Goal: Task Accomplishment & Management: Manage account settings

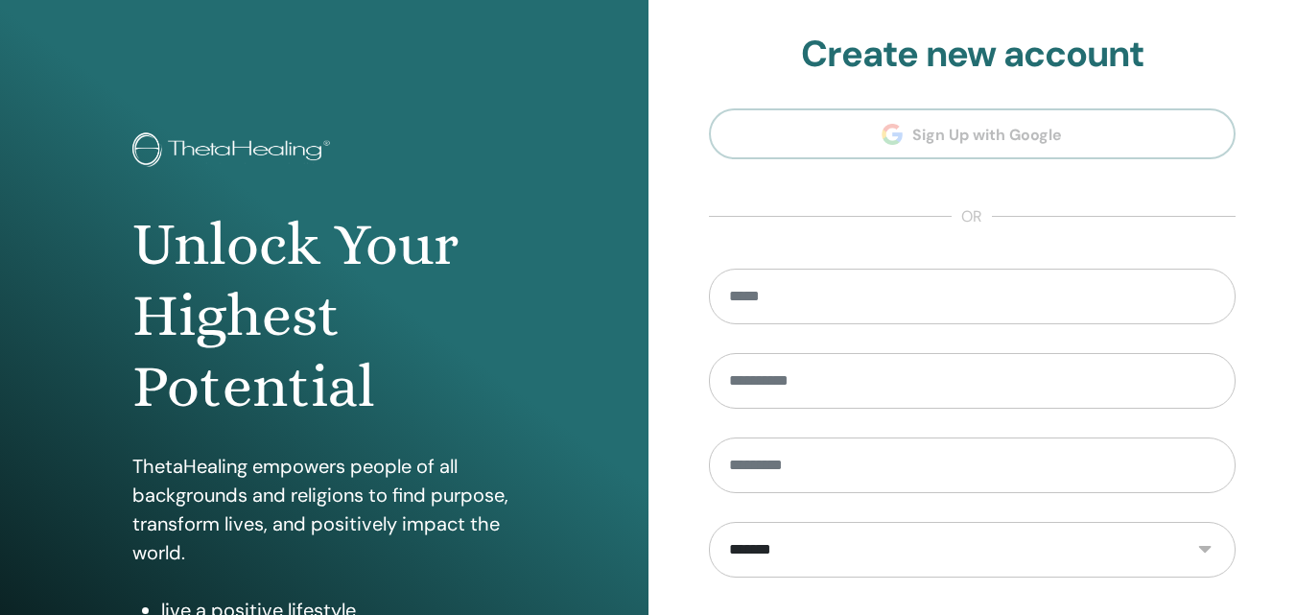
type input "**********"
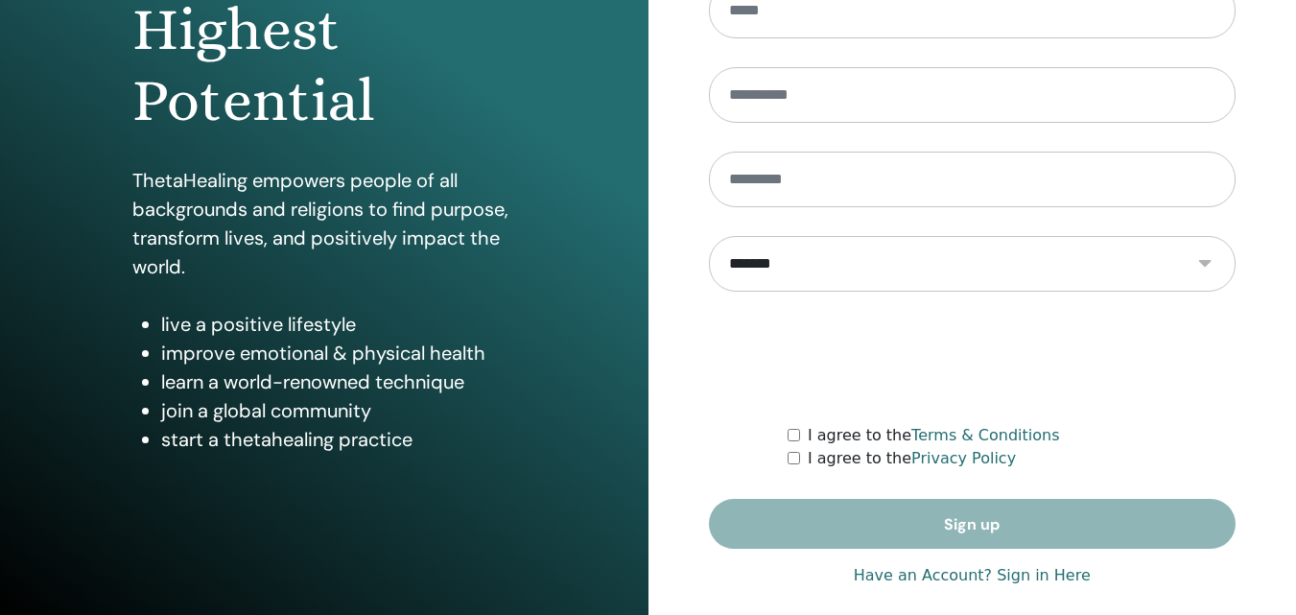
scroll to position [294, 0]
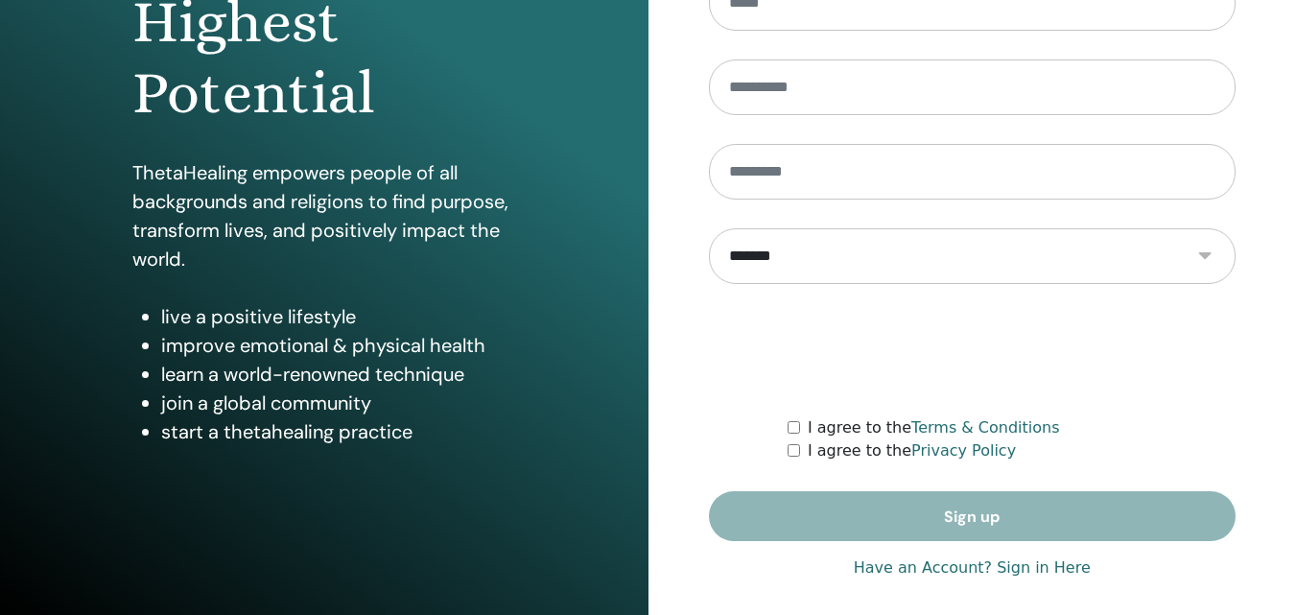
click at [1034, 571] on link "Have an Account? Sign in Here" at bounding box center [972, 567] width 237 height 23
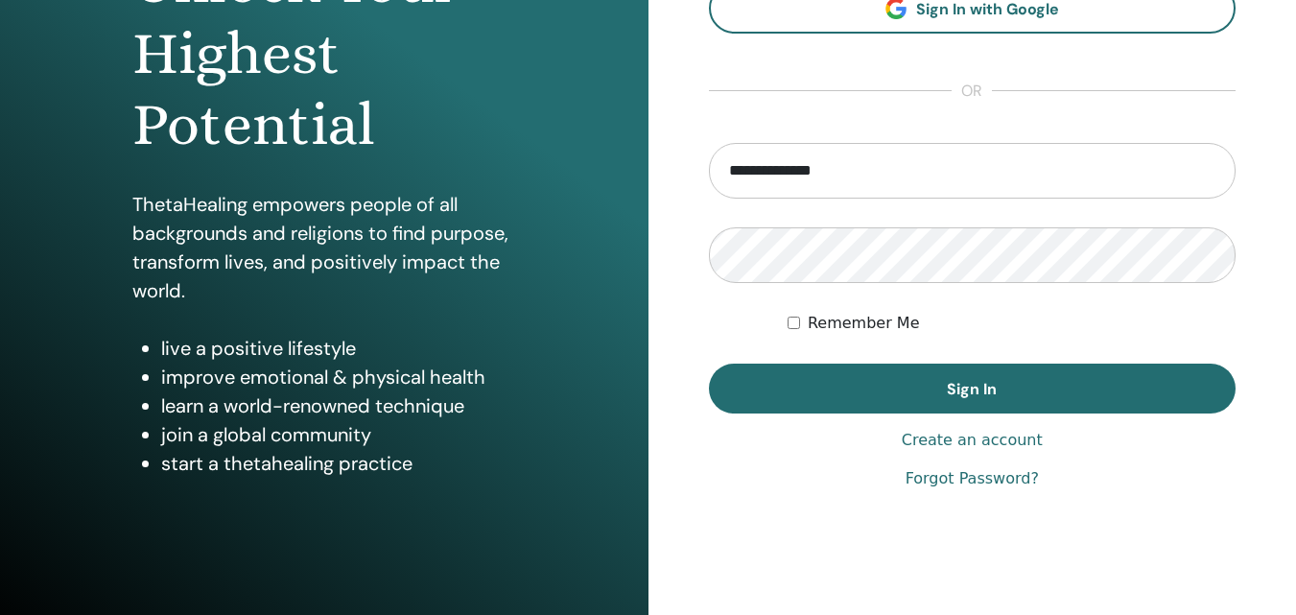
scroll to position [306, 0]
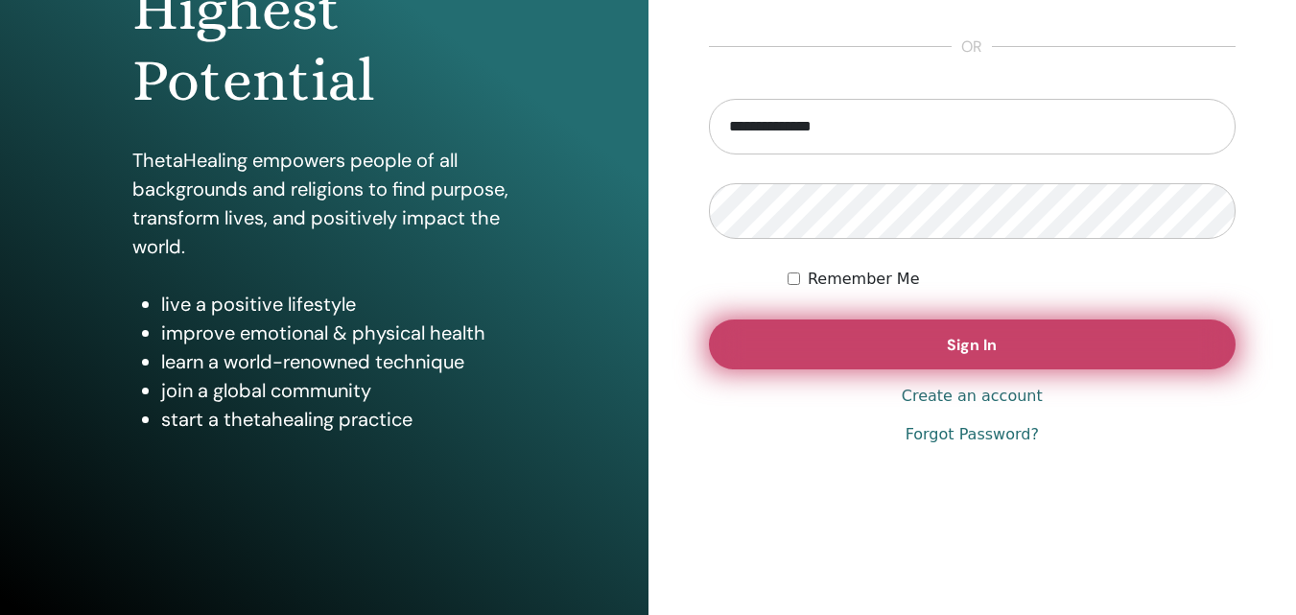
click at [961, 351] on span "Sign In" at bounding box center [972, 345] width 50 height 20
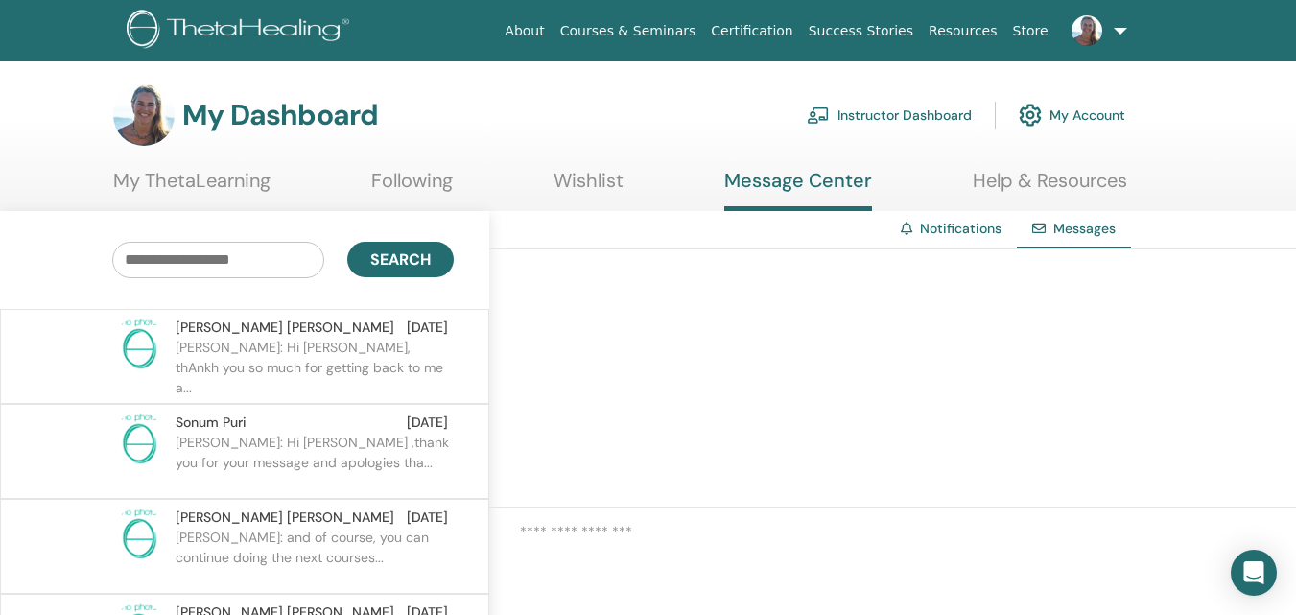
click at [885, 106] on link "Instructor Dashboard" at bounding box center [889, 115] width 165 height 42
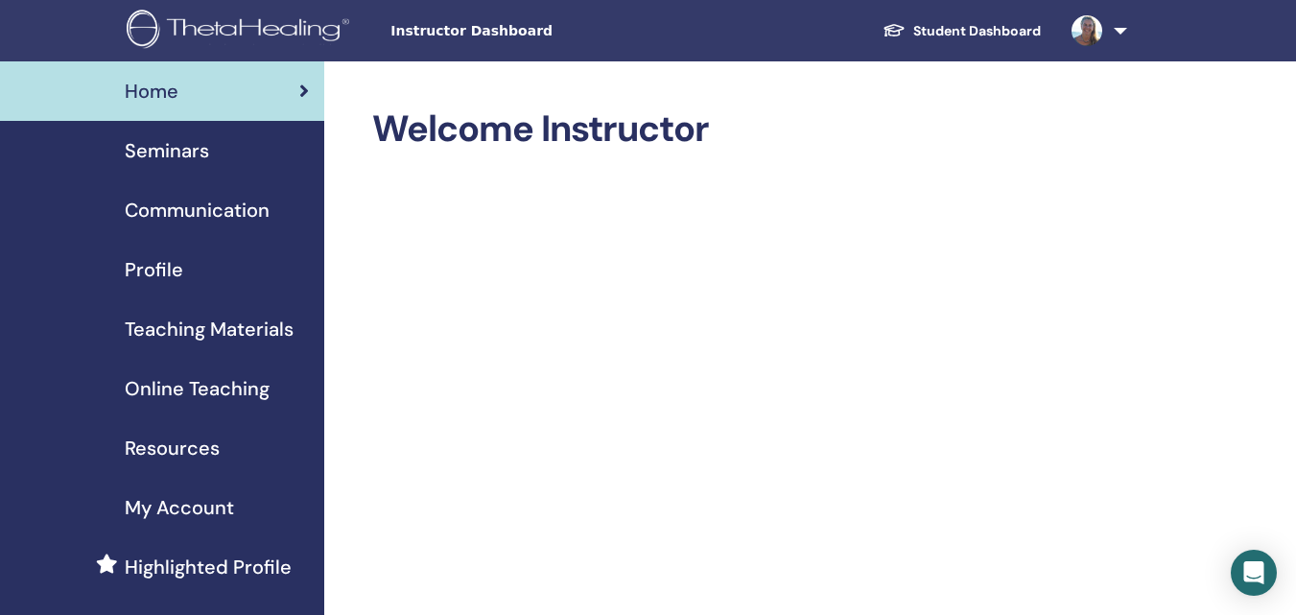
click at [217, 135] on link "Seminars" at bounding box center [162, 150] width 324 height 59
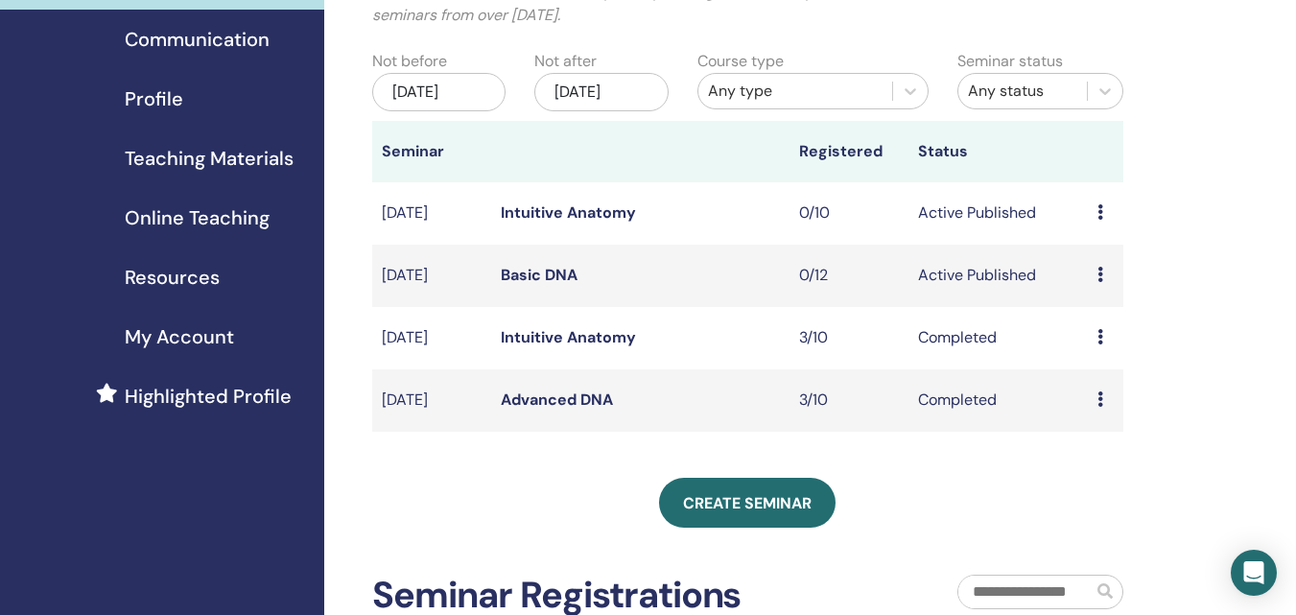
scroll to position [174, 0]
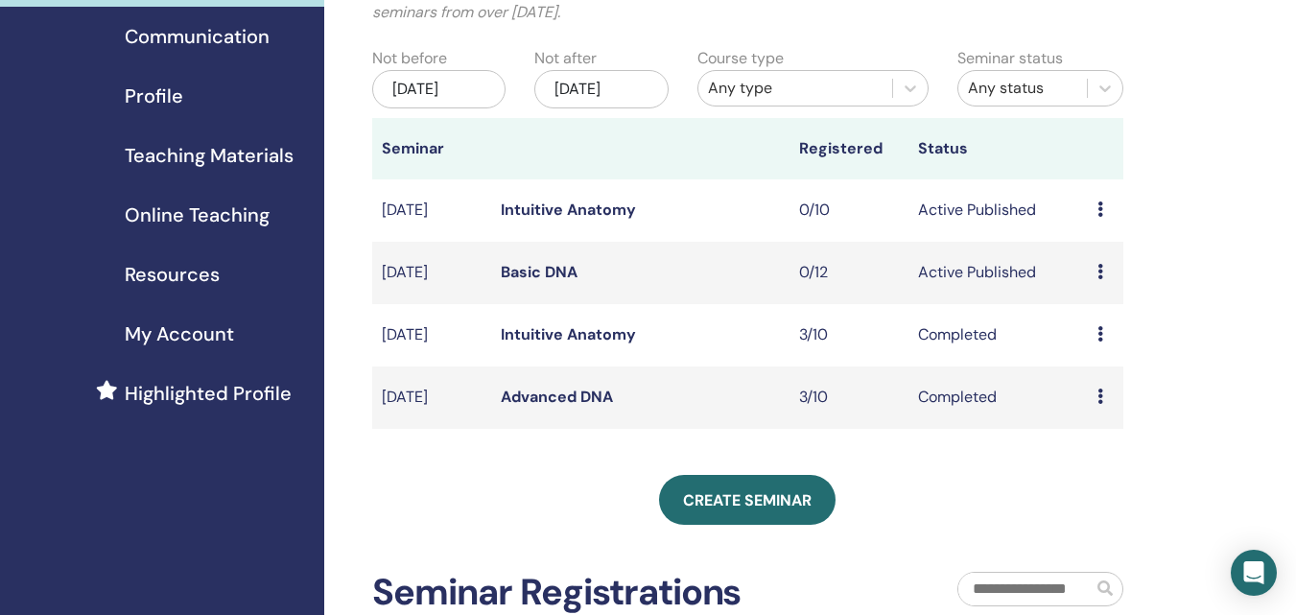
click at [518, 270] on link "Basic DNA" at bounding box center [539, 272] width 77 height 20
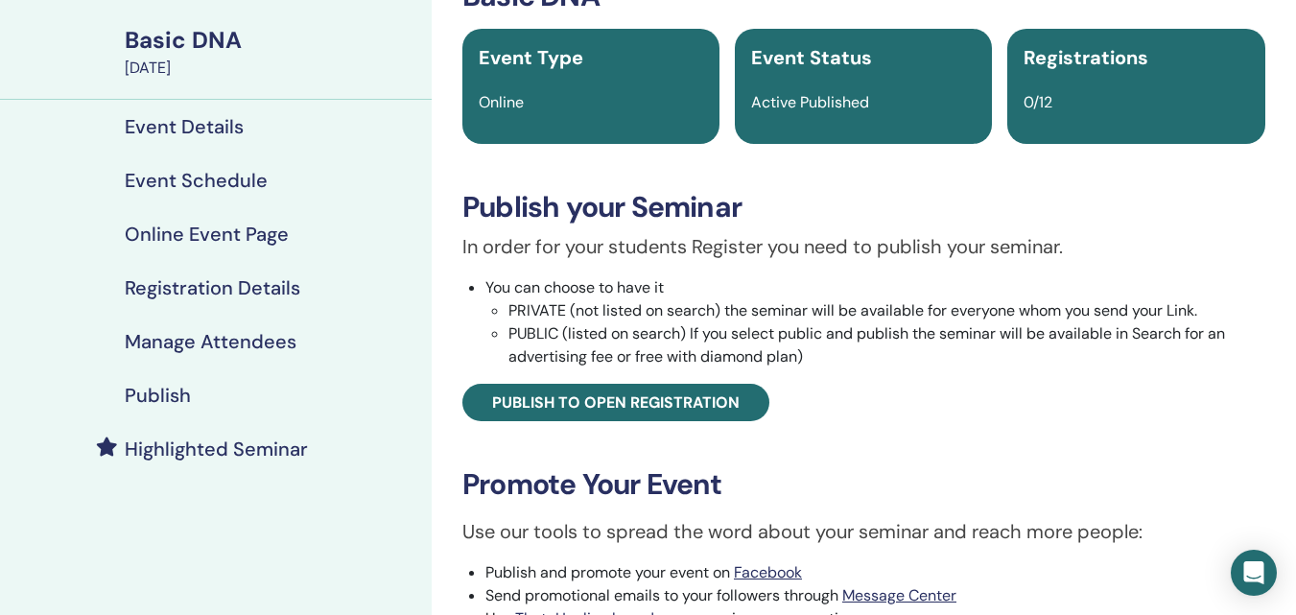
scroll to position [126, 0]
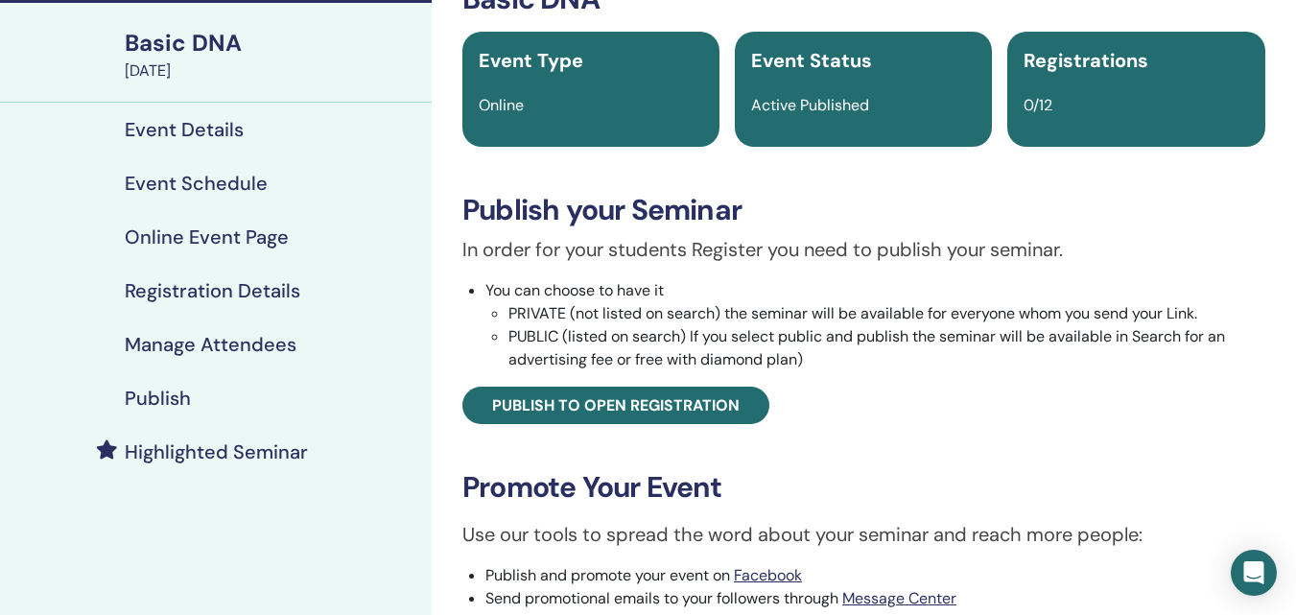
click at [192, 123] on h4 "Event Details" at bounding box center [184, 129] width 119 height 23
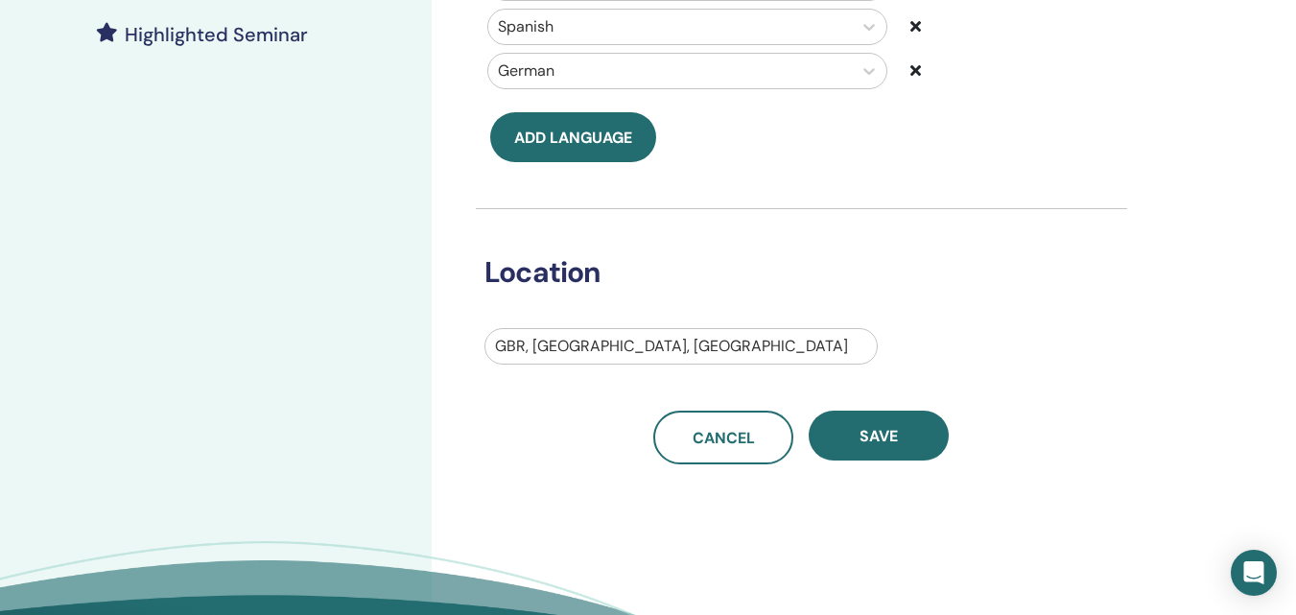
scroll to position [546, 0]
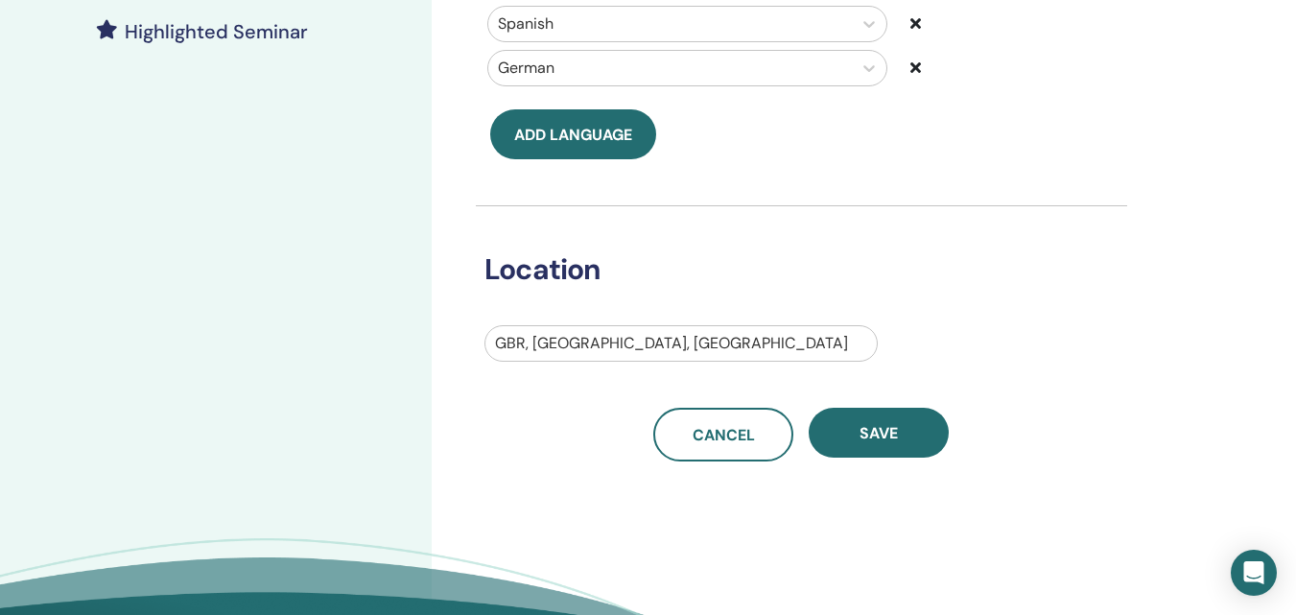
click at [645, 347] on div at bounding box center [681, 343] width 372 height 27
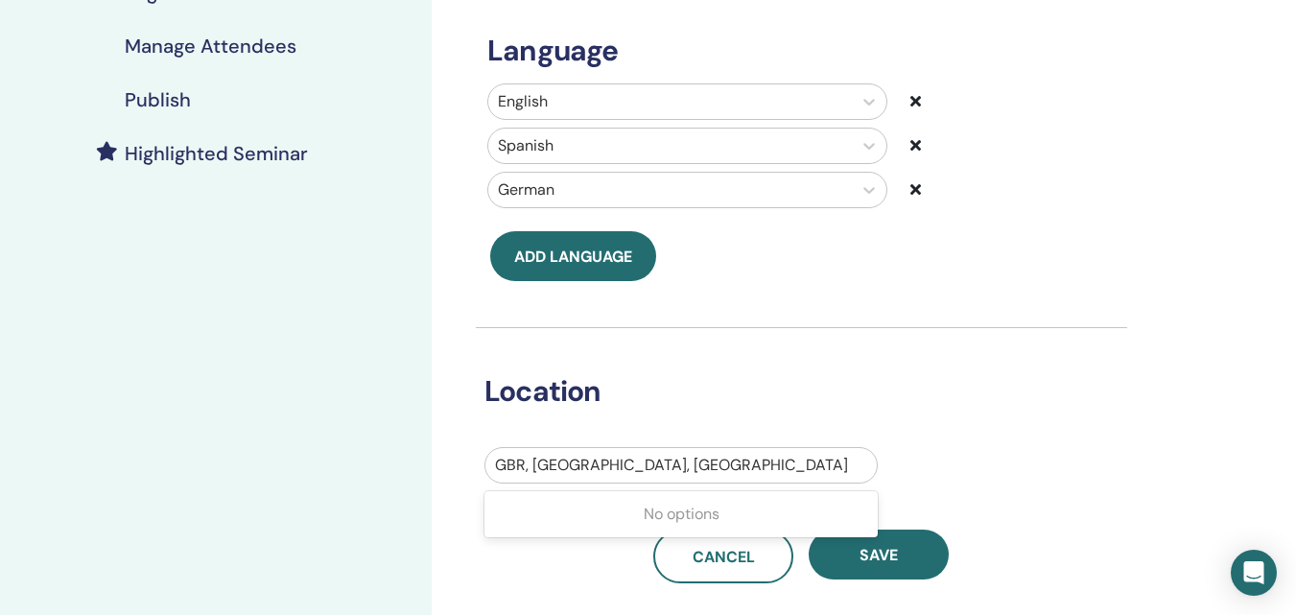
scroll to position [421, 0]
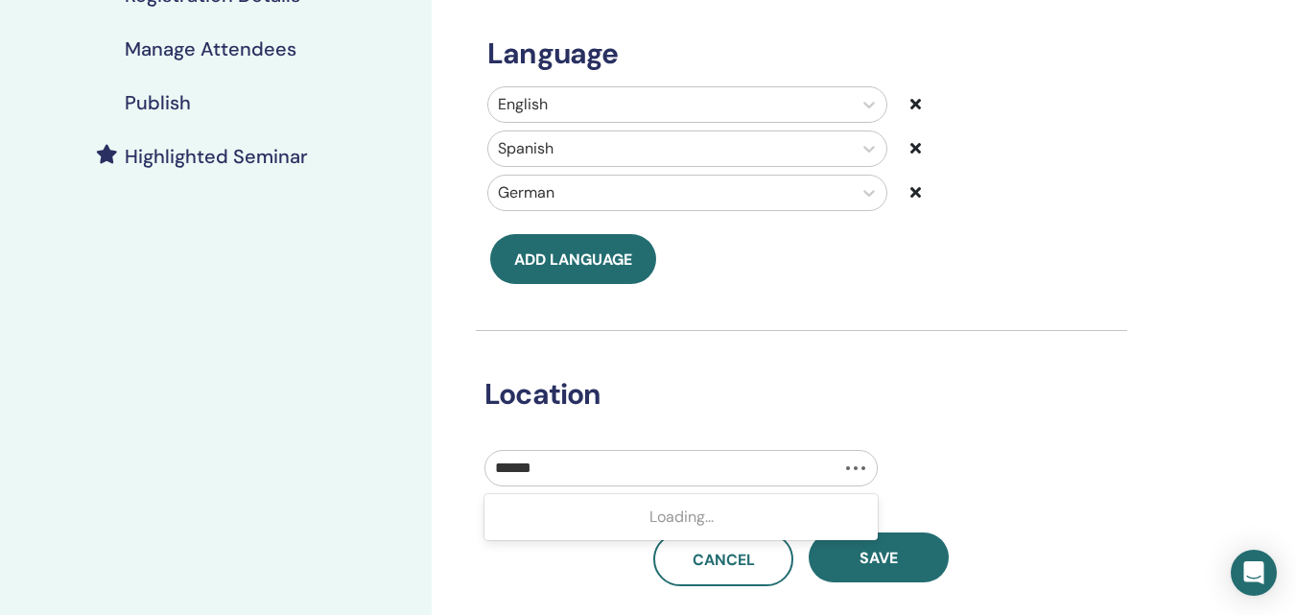
type input "*******"
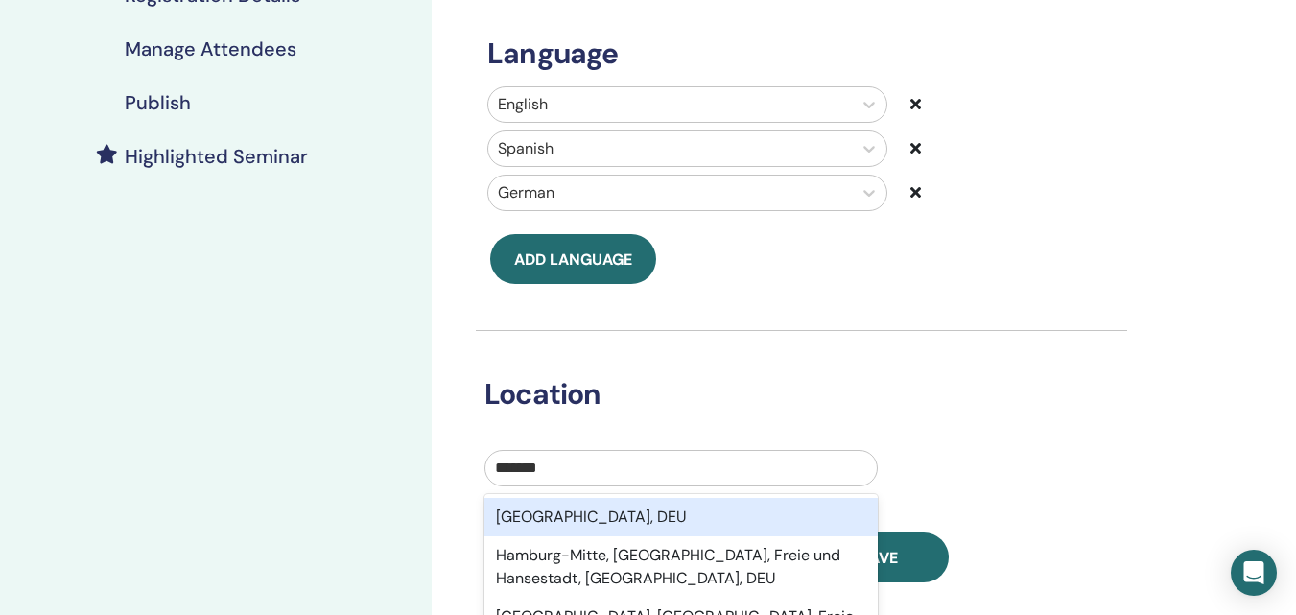
click at [604, 514] on div "Hamburg, DEU" at bounding box center [681, 517] width 393 height 38
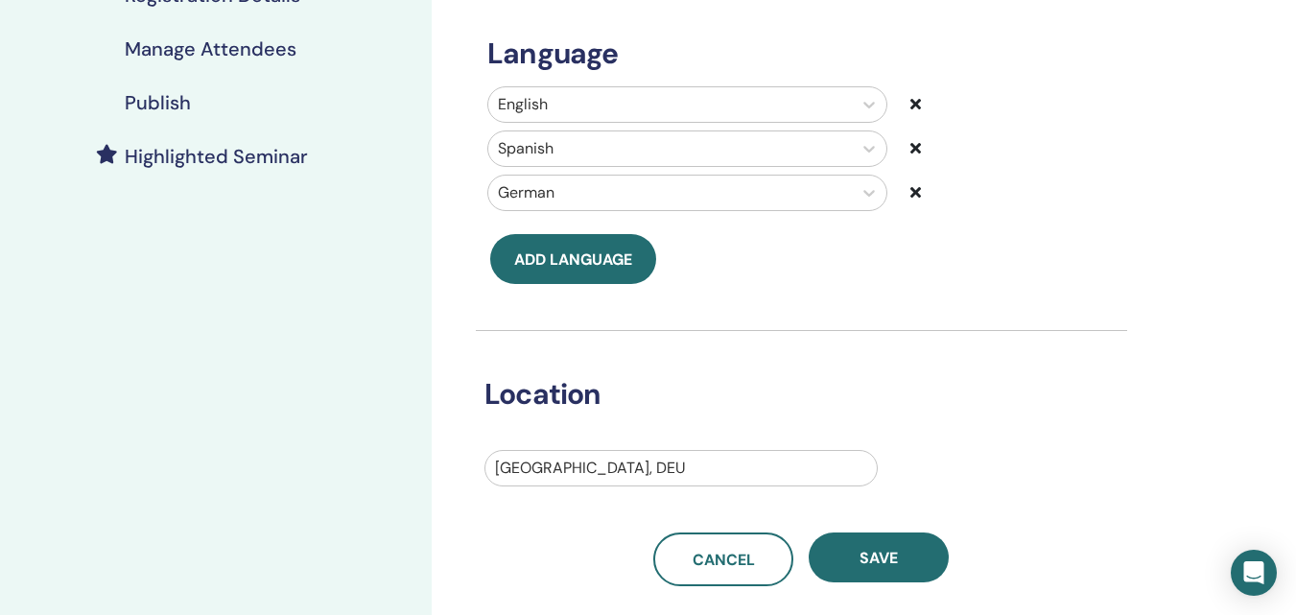
click at [915, 104] on icon at bounding box center [915, 103] width 11 height 15
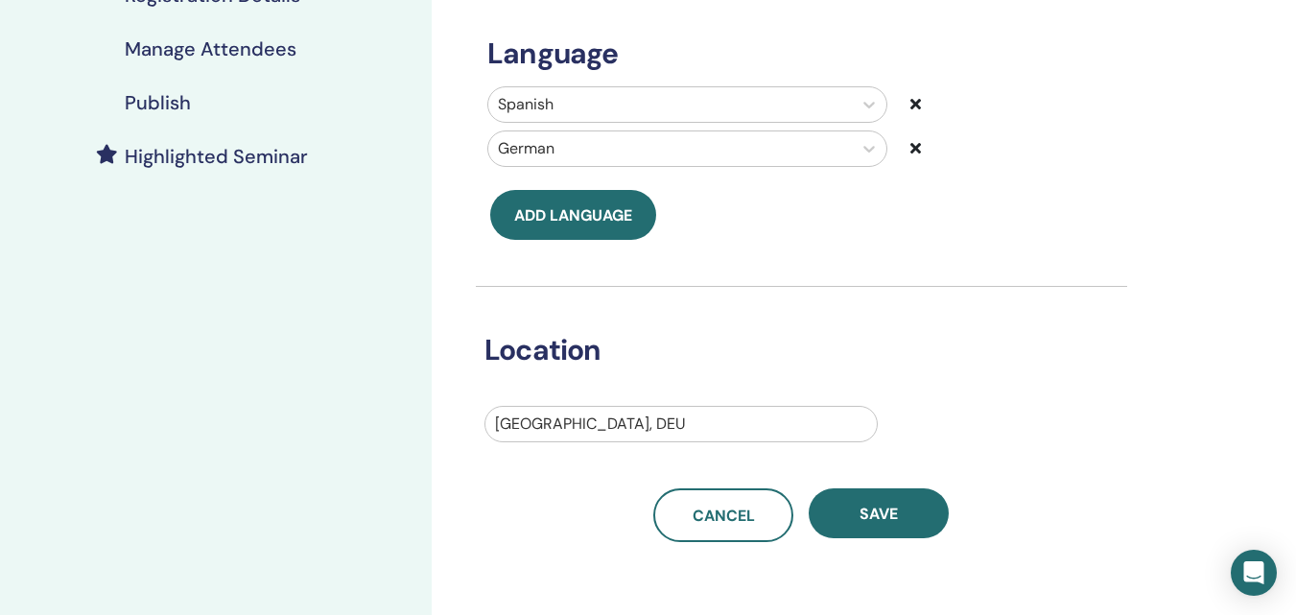
click at [915, 104] on icon at bounding box center [915, 103] width 11 height 15
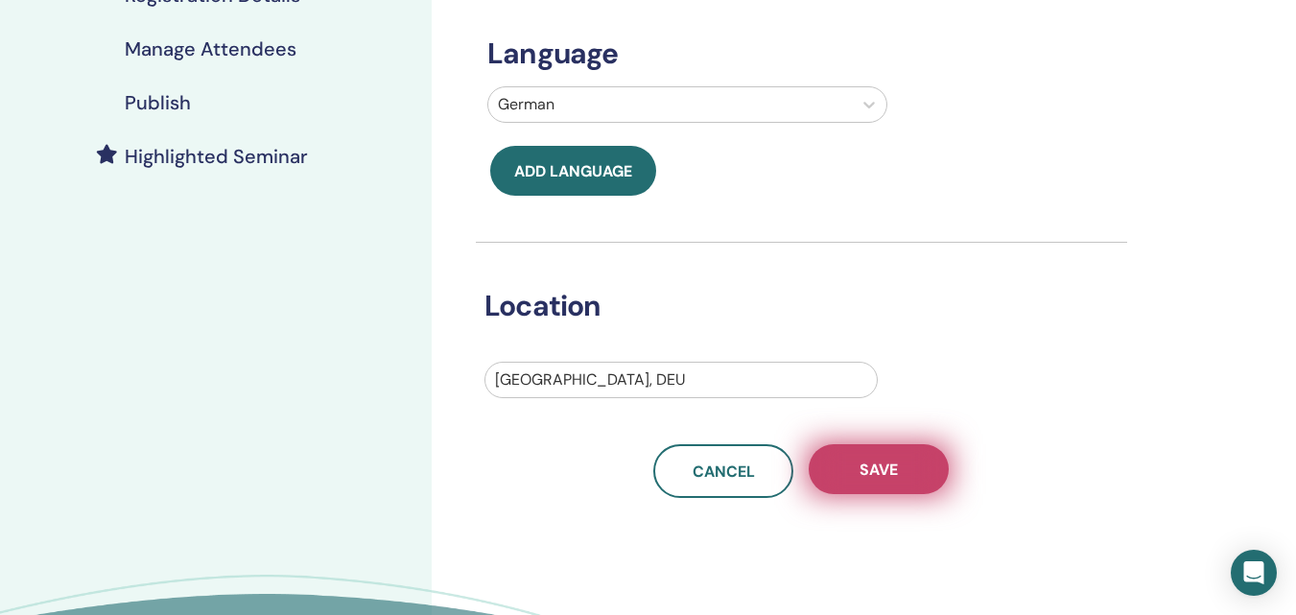
click at [916, 471] on button "Save" at bounding box center [879, 469] width 140 height 50
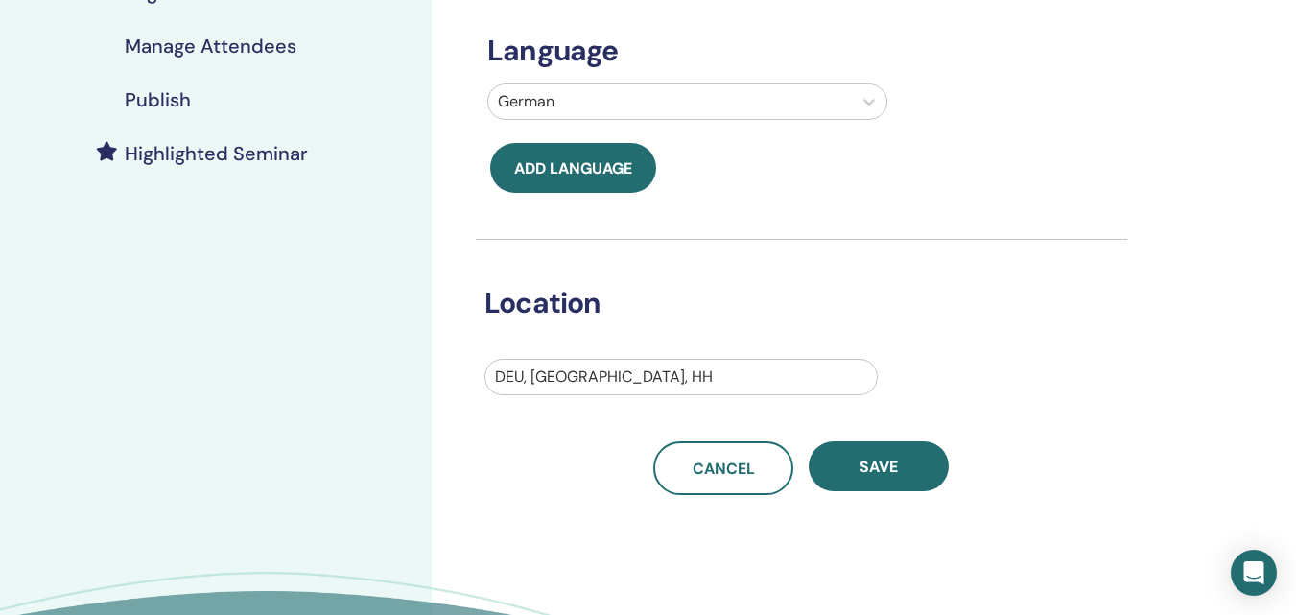
scroll to position [440, 0]
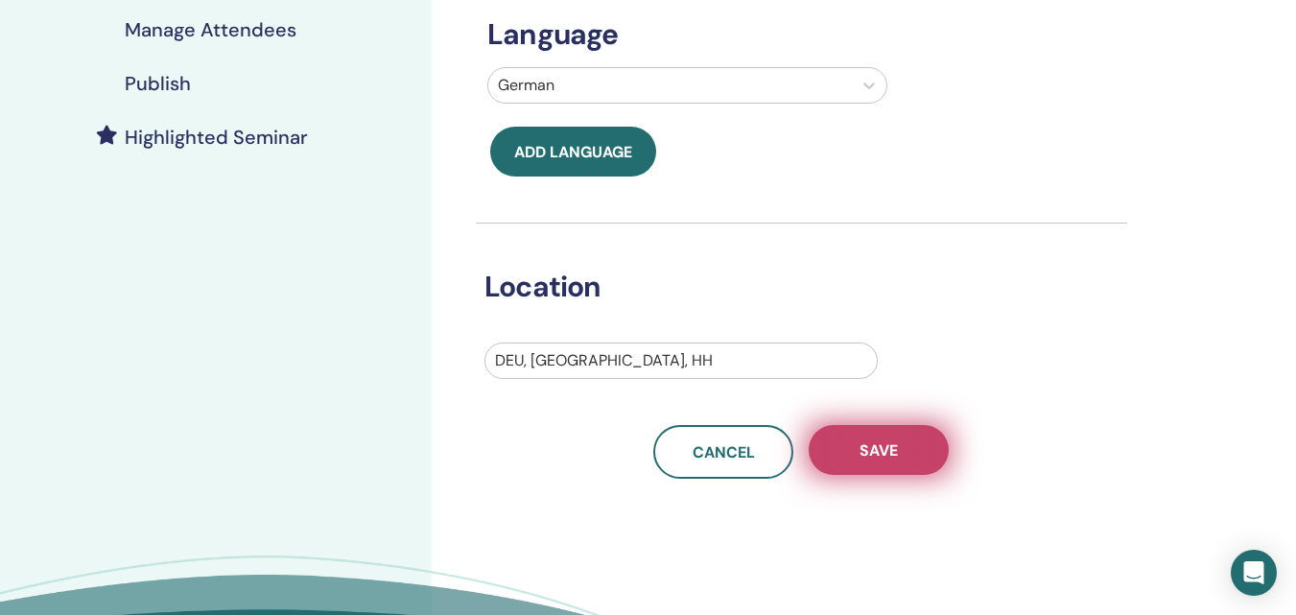
click at [868, 461] on button "Save" at bounding box center [879, 450] width 140 height 50
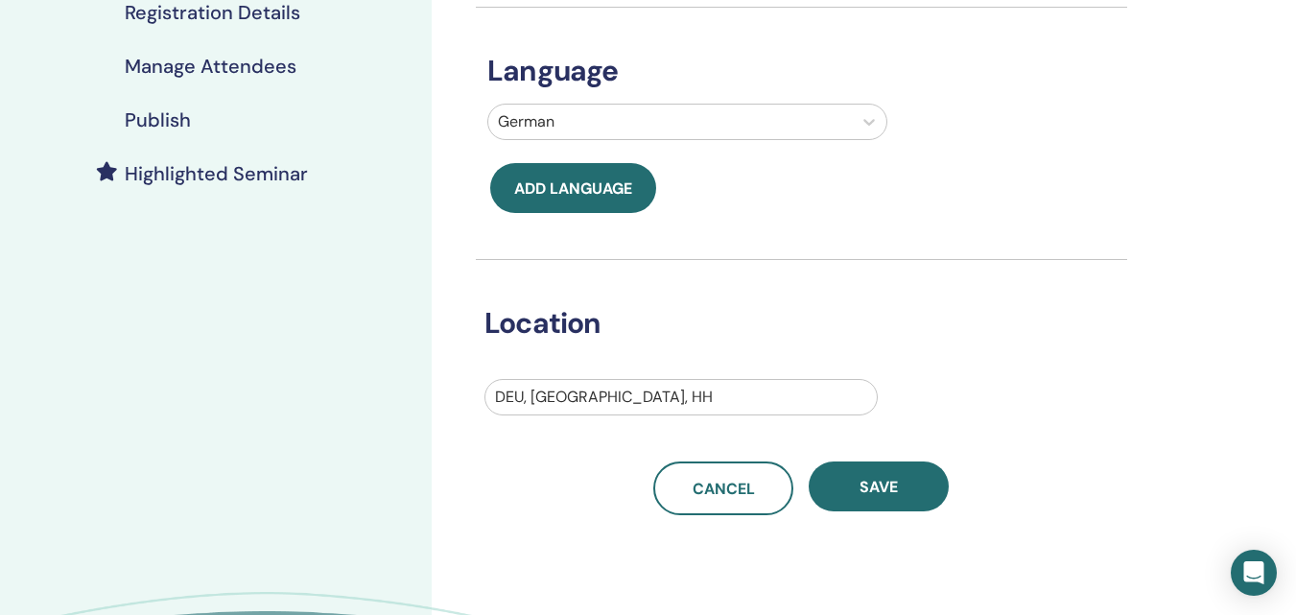
scroll to position [431, 0]
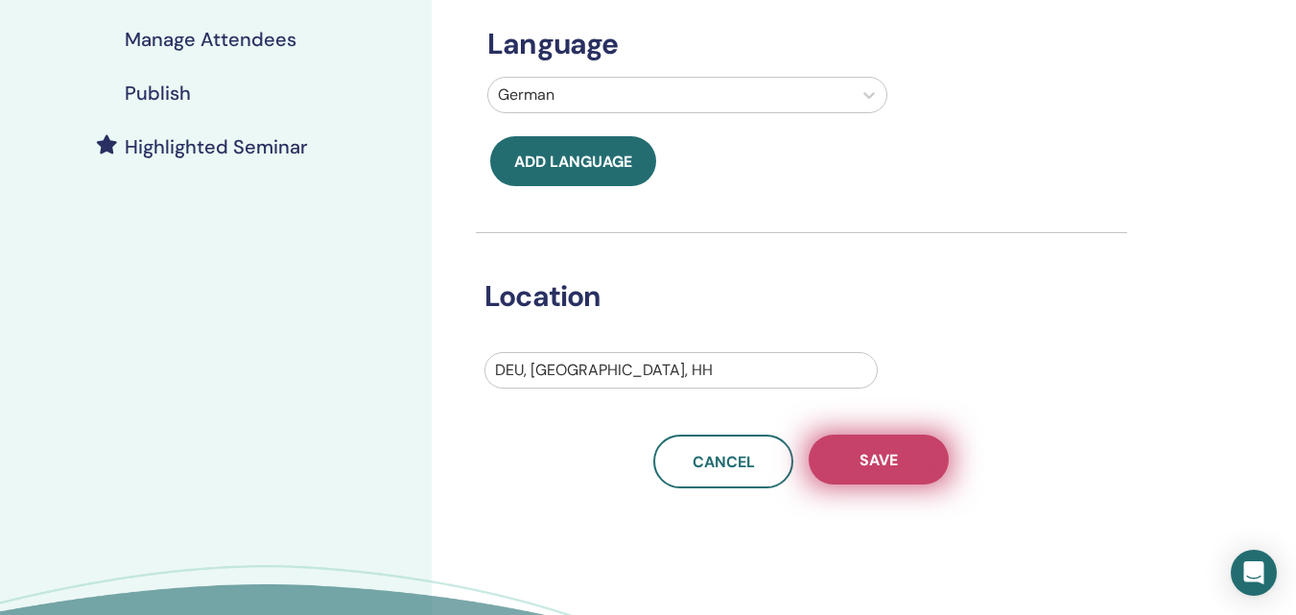
click at [901, 455] on button "Save" at bounding box center [879, 460] width 140 height 50
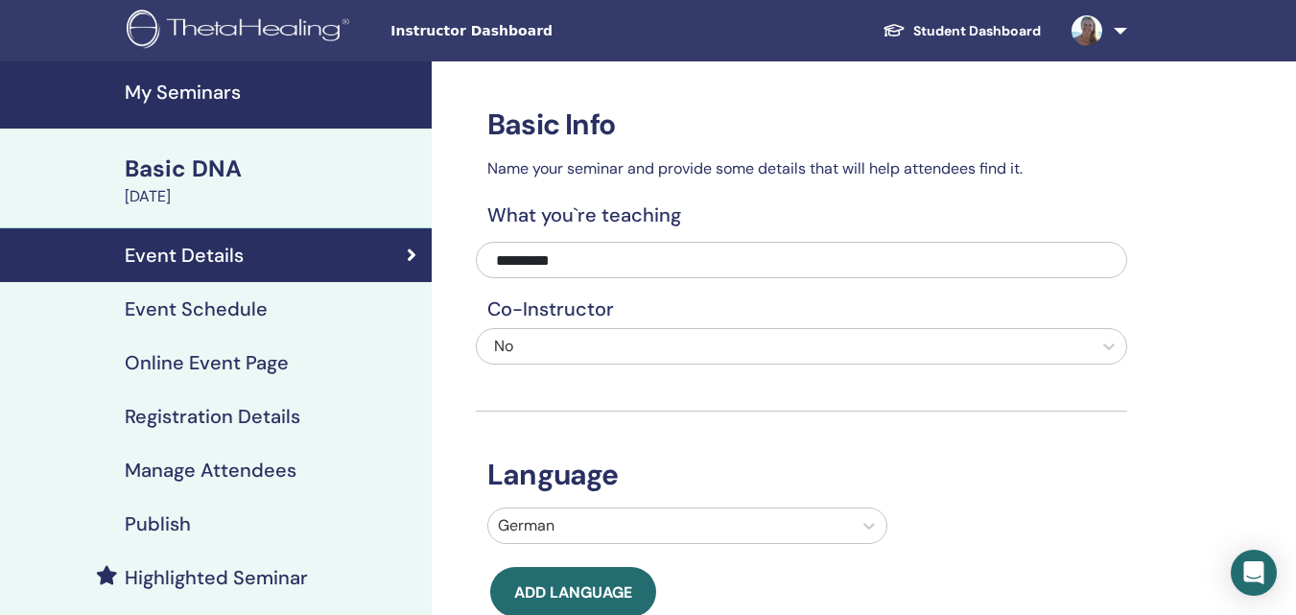
click at [209, 316] on h4 "Event Schedule" at bounding box center [196, 308] width 143 height 23
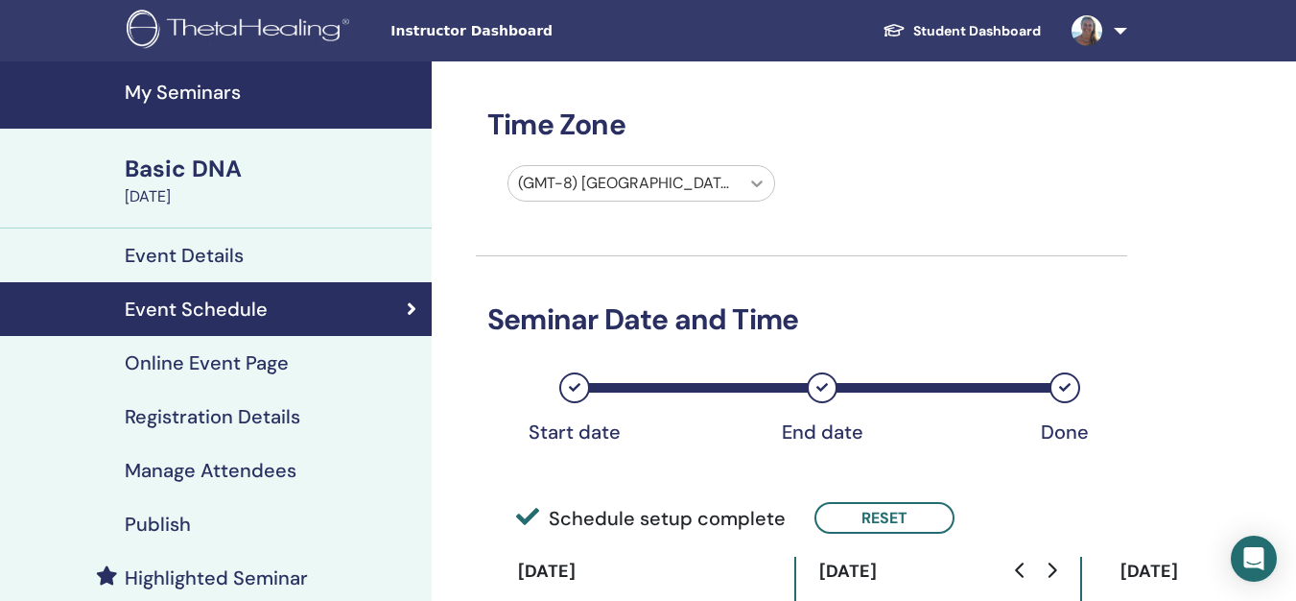
click at [744, 183] on div at bounding box center [757, 183] width 35 height 35
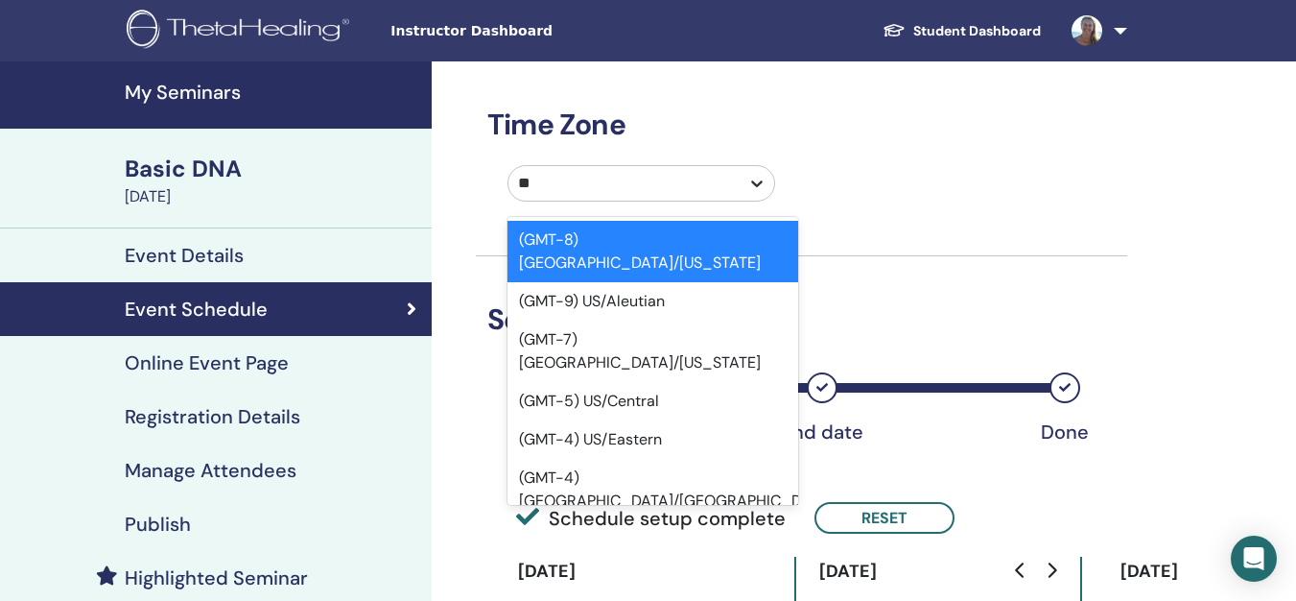
type input "*"
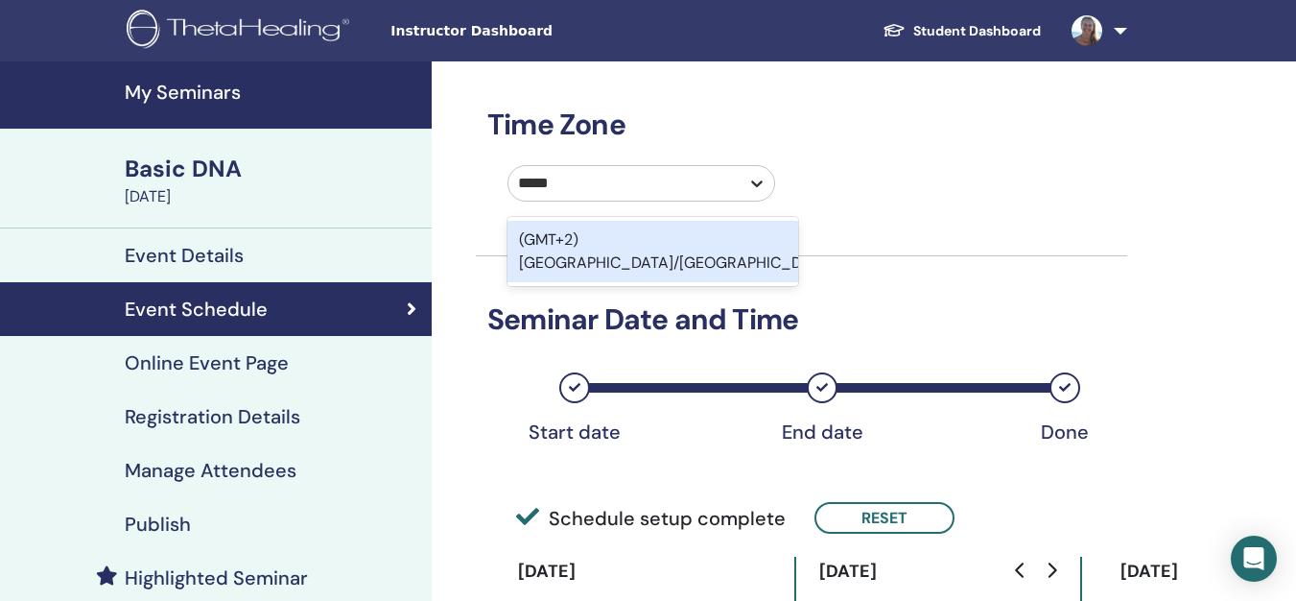
type input "******"
click at [650, 235] on div "(GMT+2) [GEOGRAPHIC_DATA]/[GEOGRAPHIC_DATA]" at bounding box center [653, 251] width 291 height 61
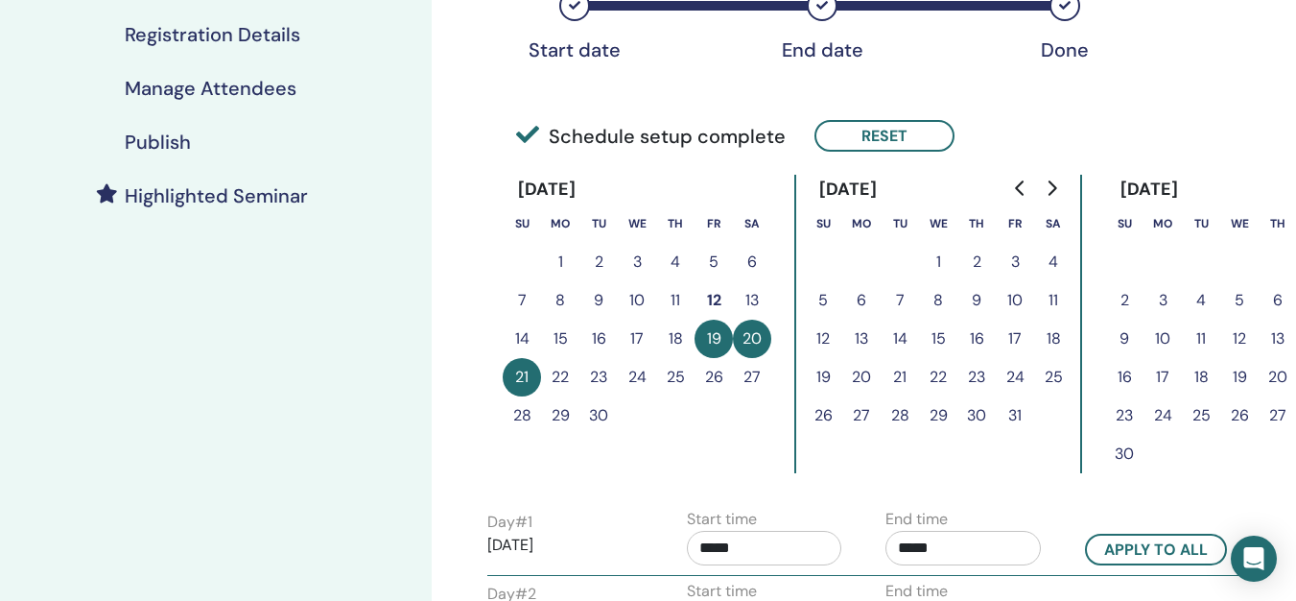
scroll to position [401, 0]
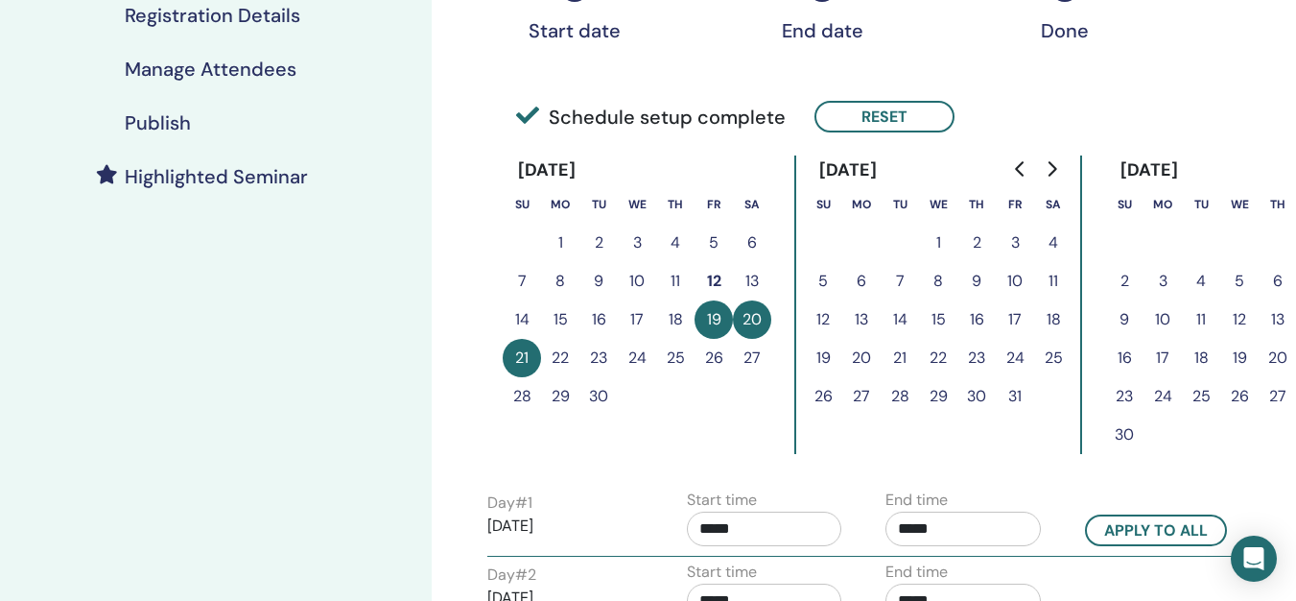
click at [1012, 279] on button "10" at bounding box center [1015, 281] width 38 height 38
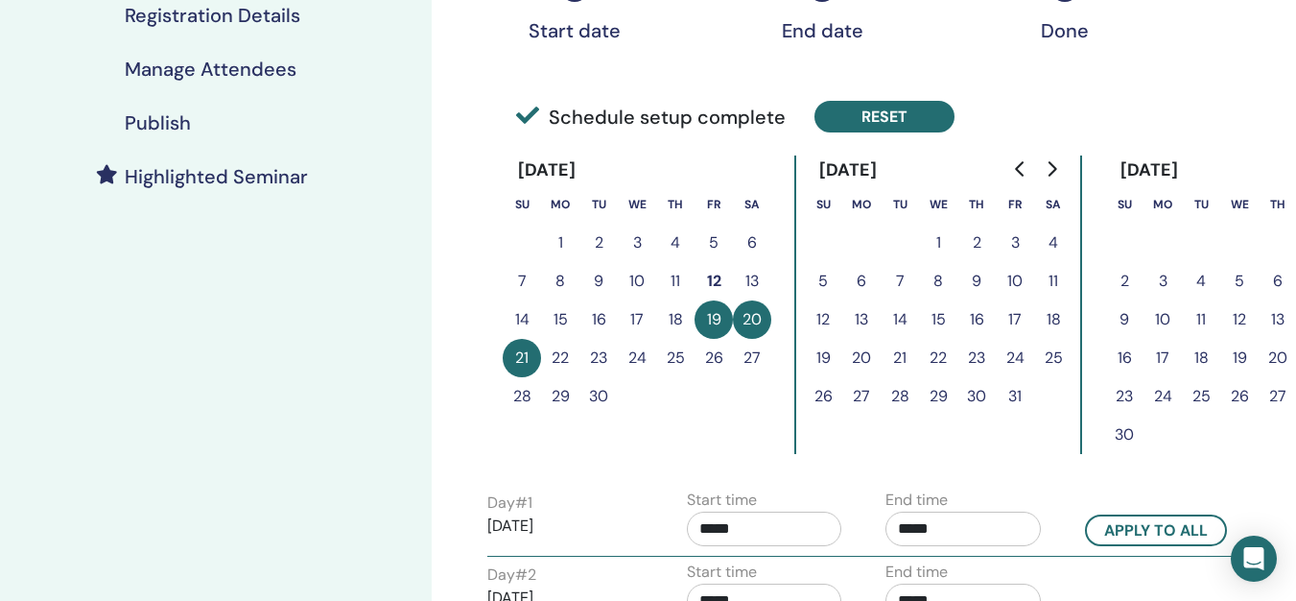
click at [866, 105] on button "Reset" at bounding box center [885, 117] width 140 height 32
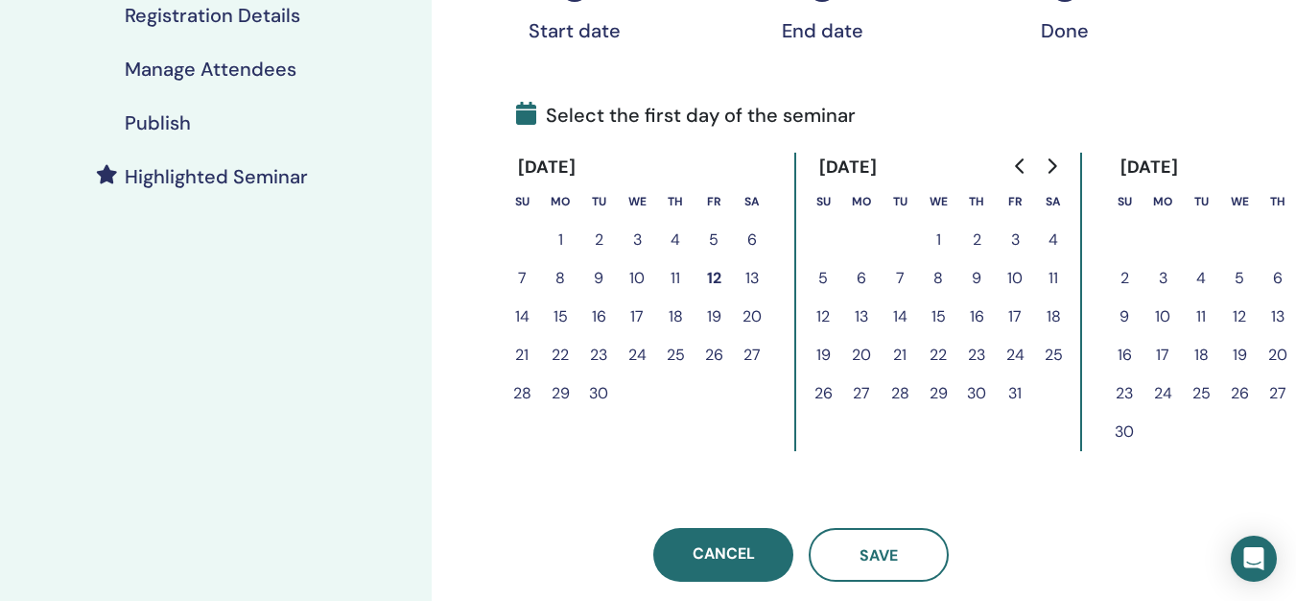
click at [1013, 272] on button "10" at bounding box center [1015, 278] width 38 height 38
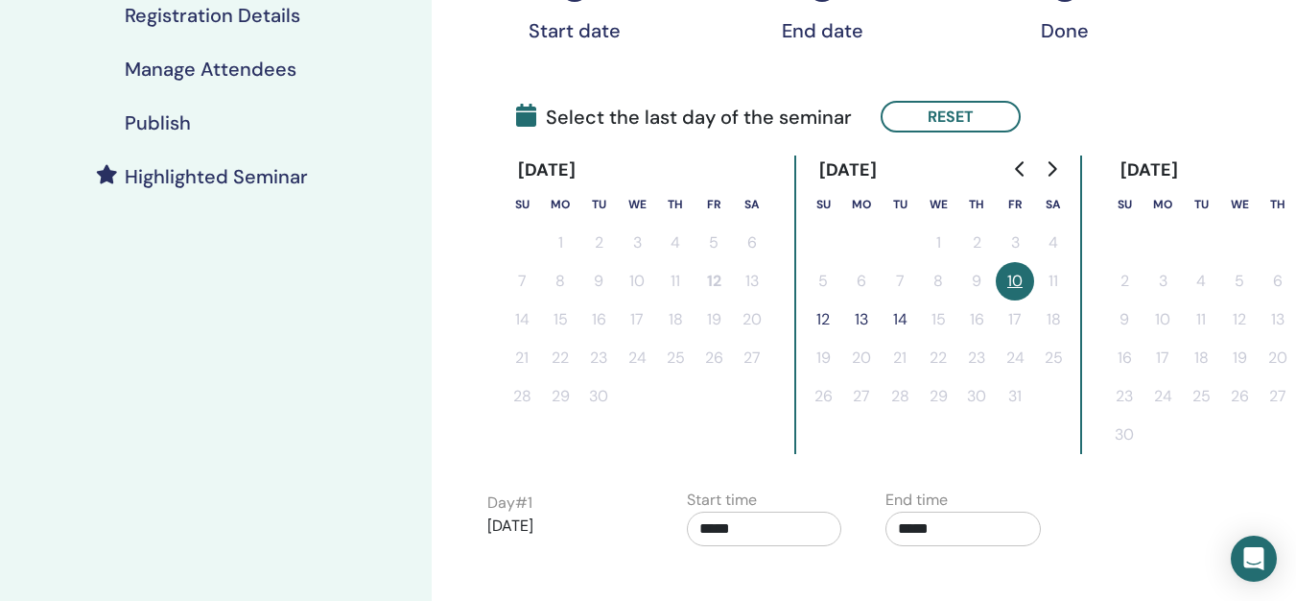
click at [828, 317] on button "12" at bounding box center [823, 319] width 38 height 38
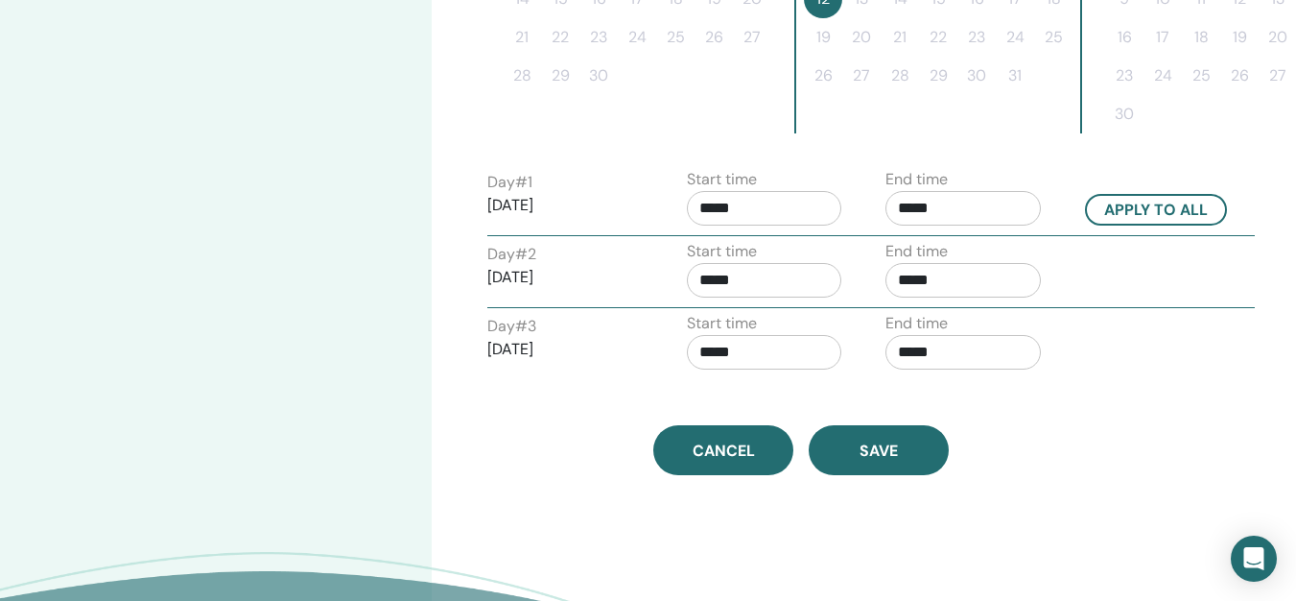
scroll to position [777, 0]
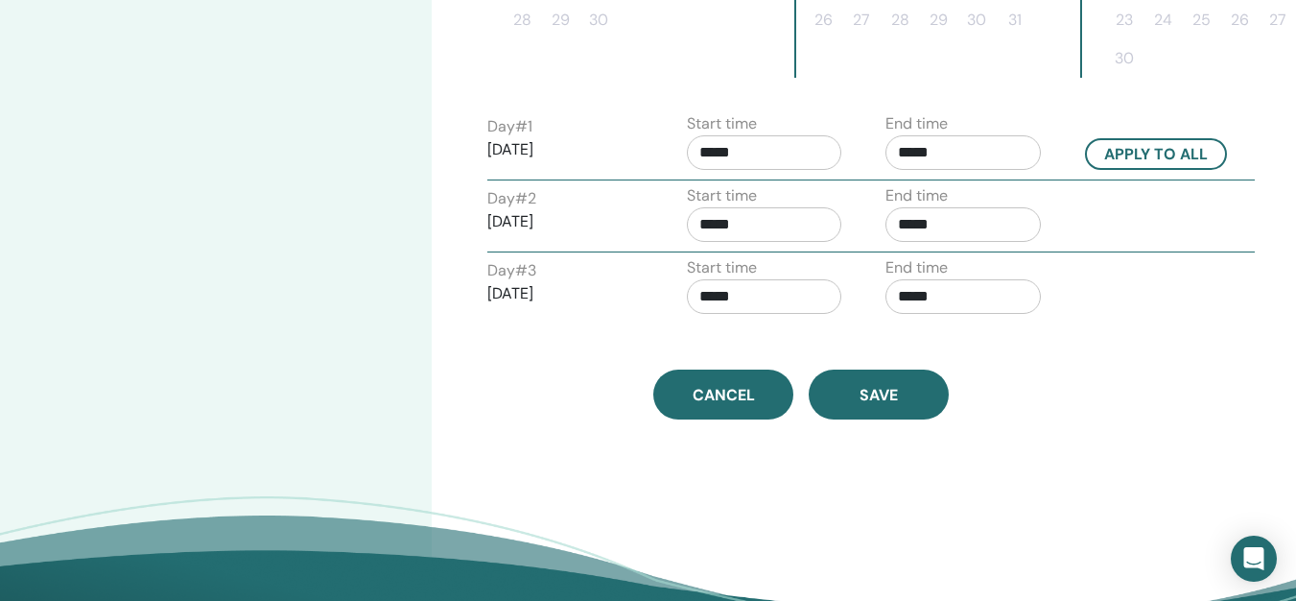
click at [718, 150] on input "*****" at bounding box center [764, 152] width 155 height 35
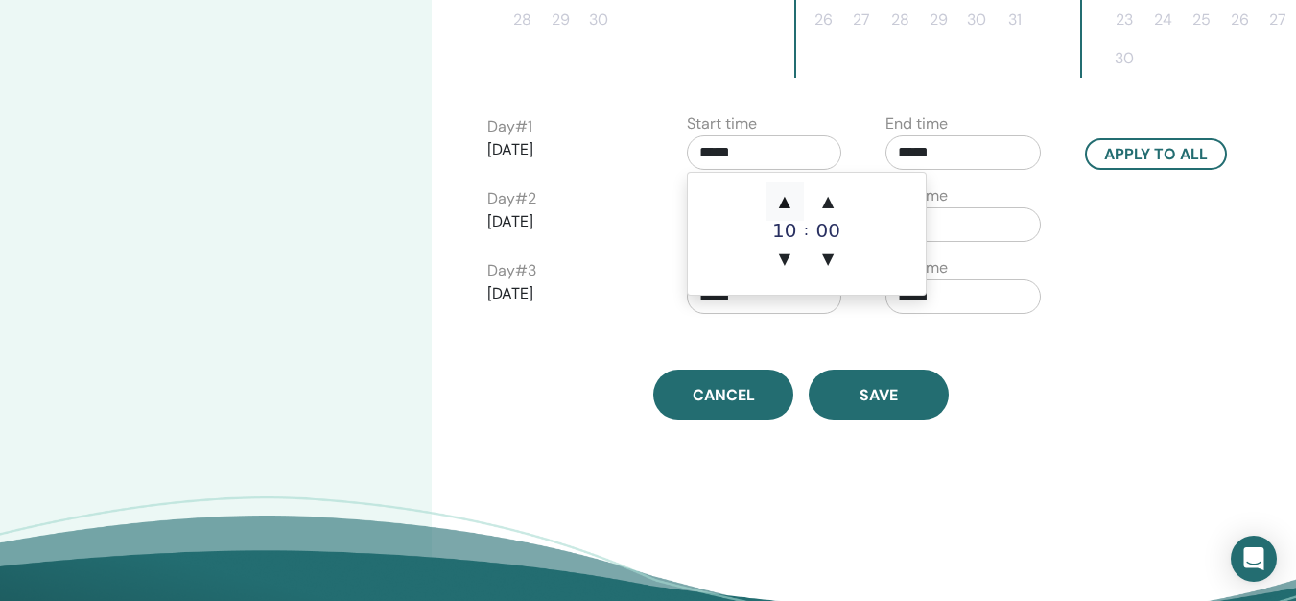
click at [790, 201] on span "▲" at bounding box center [785, 201] width 38 height 38
click at [827, 205] on span "▲" at bounding box center [828, 201] width 38 height 38
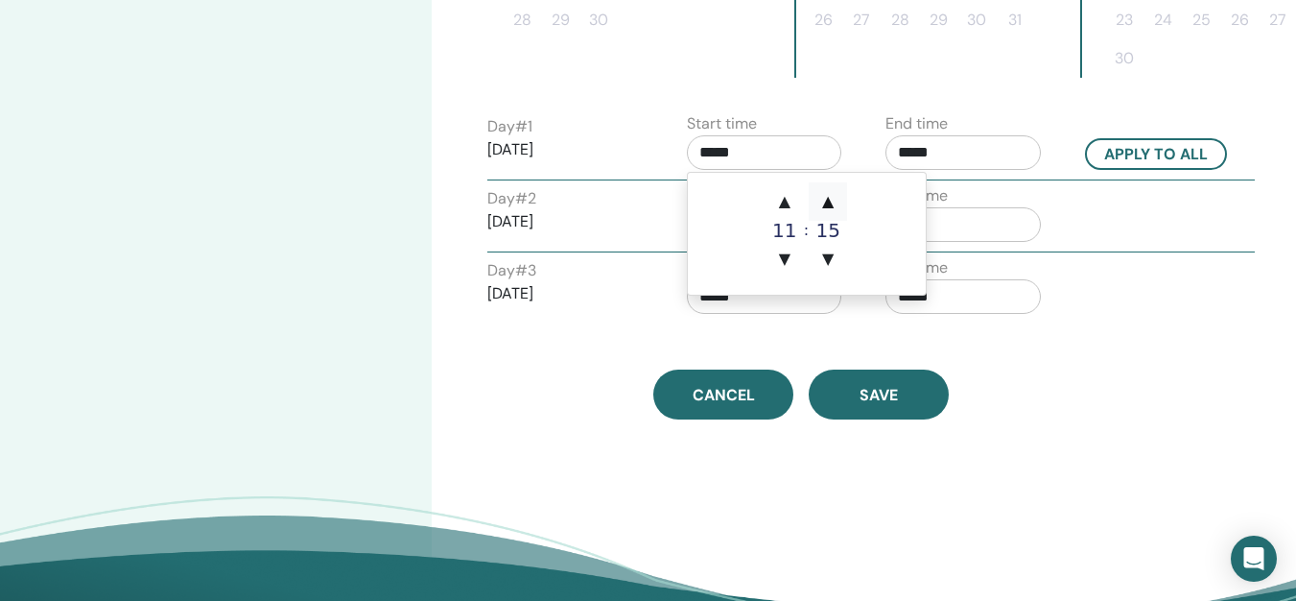
click at [827, 205] on span "▲" at bounding box center [828, 201] width 38 height 38
click at [828, 254] on span "▼" at bounding box center [828, 259] width 38 height 38
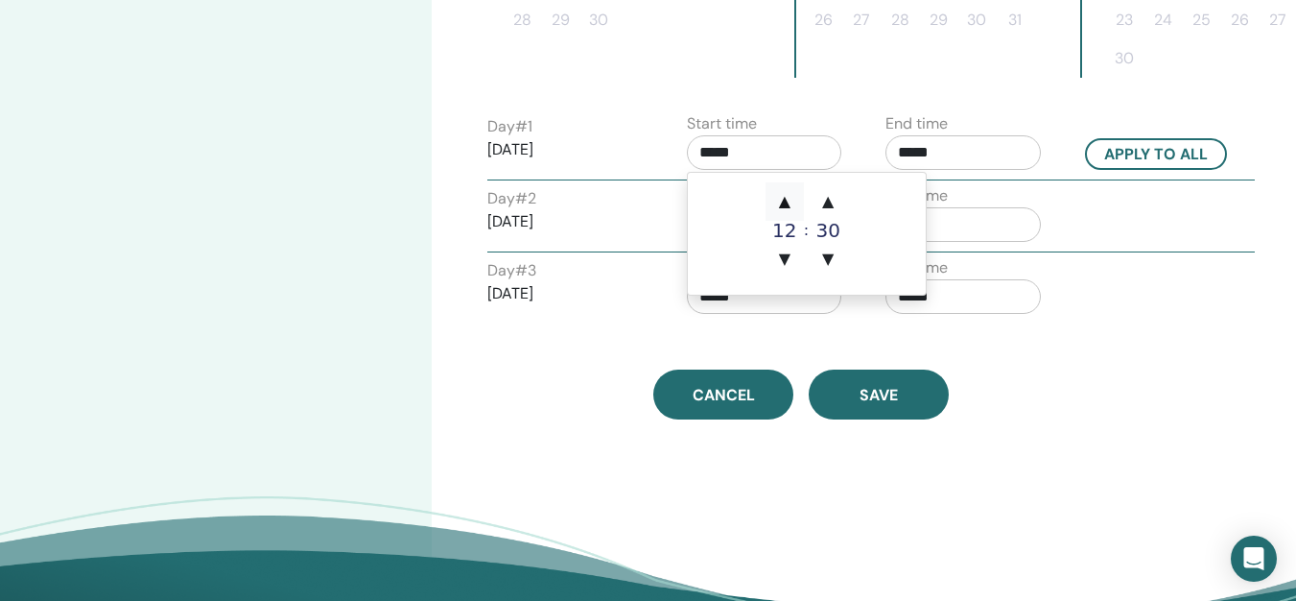
click at [777, 207] on span "▲" at bounding box center [785, 201] width 38 height 38
click at [825, 254] on span "▼" at bounding box center [828, 259] width 38 height 38
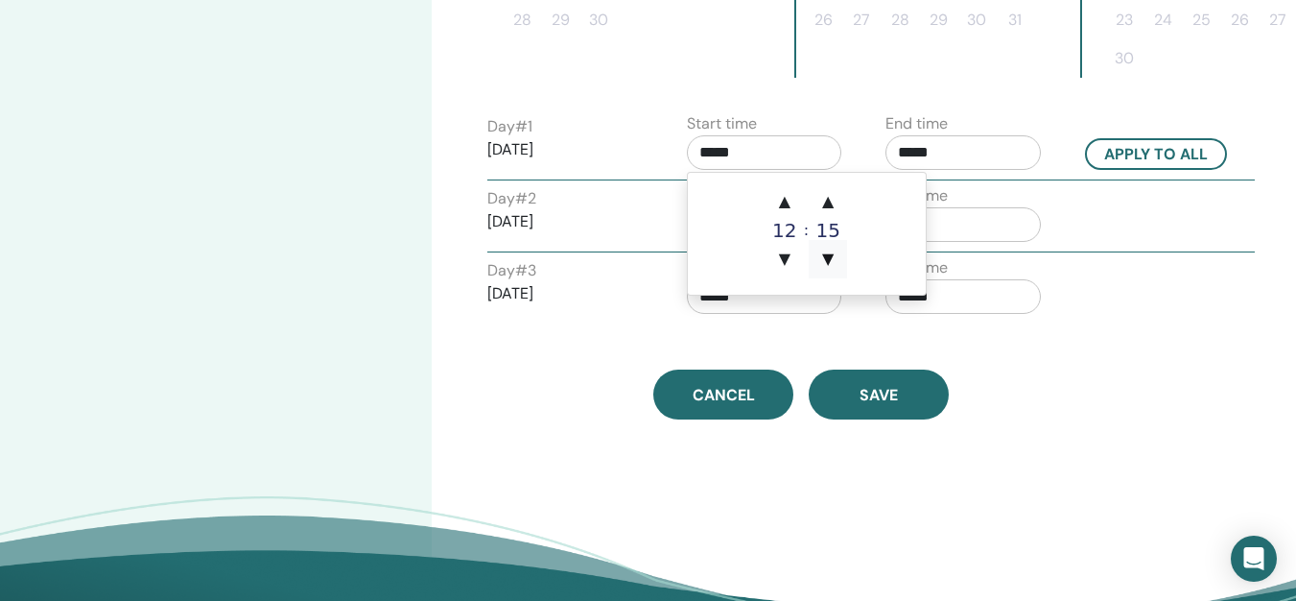
click at [825, 254] on span "▼" at bounding box center [828, 259] width 38 height 38
type input "*****"
click at [948, 156] on input "*****" at bounding box center [963, 152] width 155 height 35
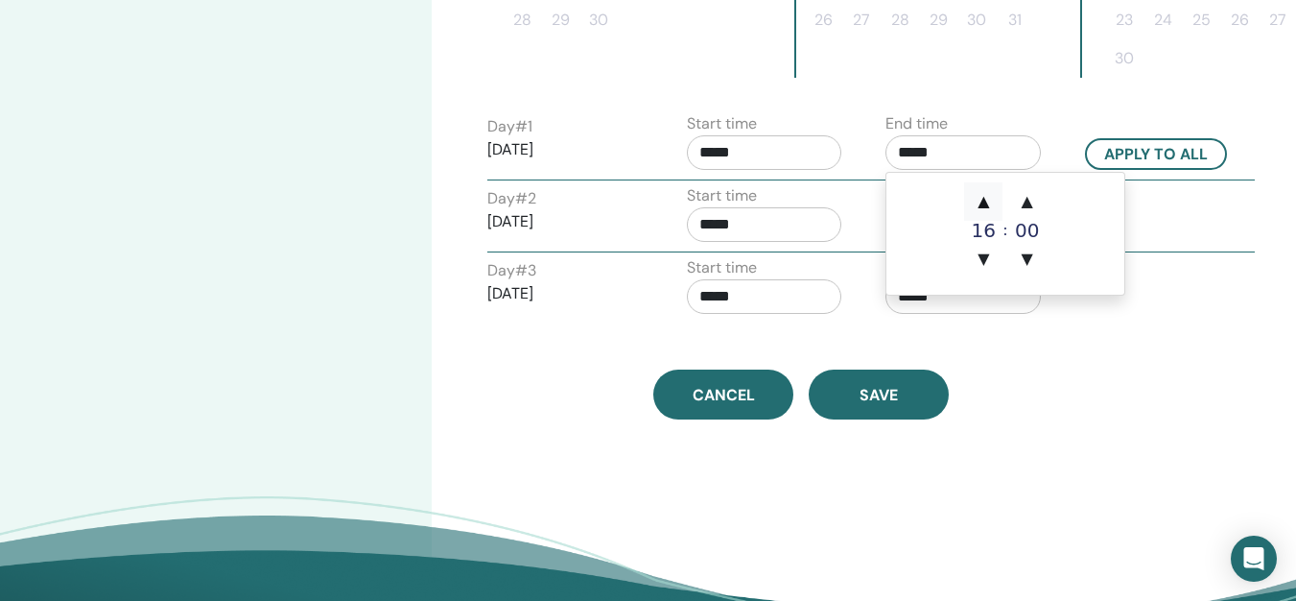
click at [981, 204] on span "▲" at bounding box center [983, 201] width 38 height 38
type input "*****"
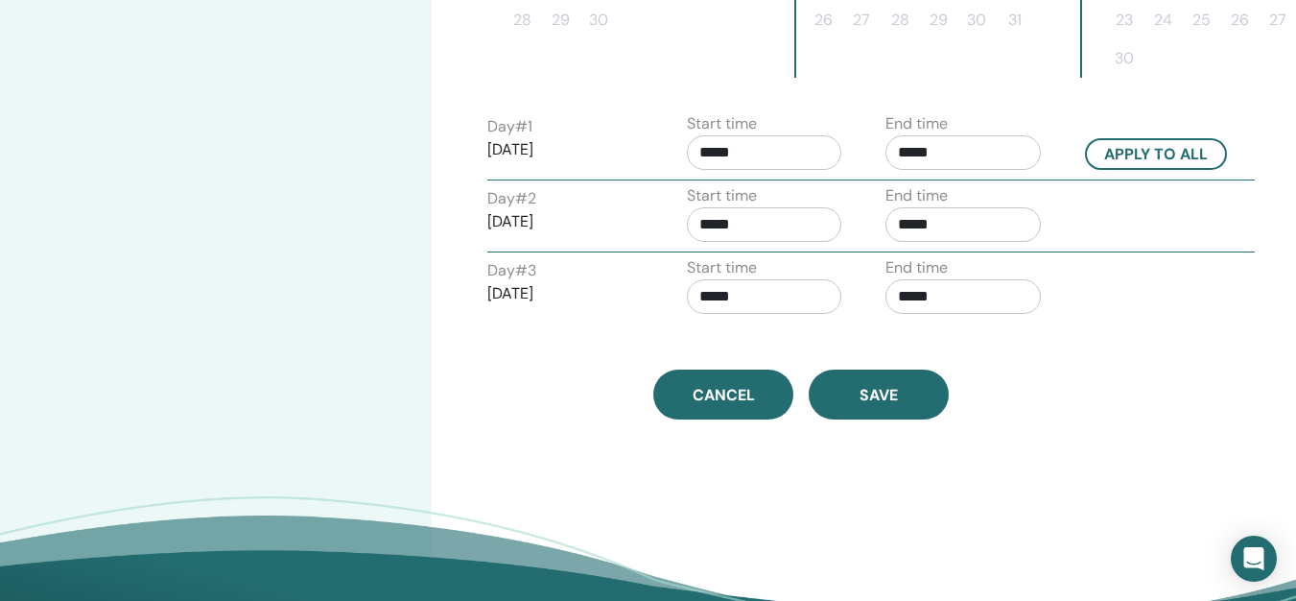
click at [1196, 155] on button "Apply to all" at bounding box center [1156, 154] width 142 height 32
type input "*****"
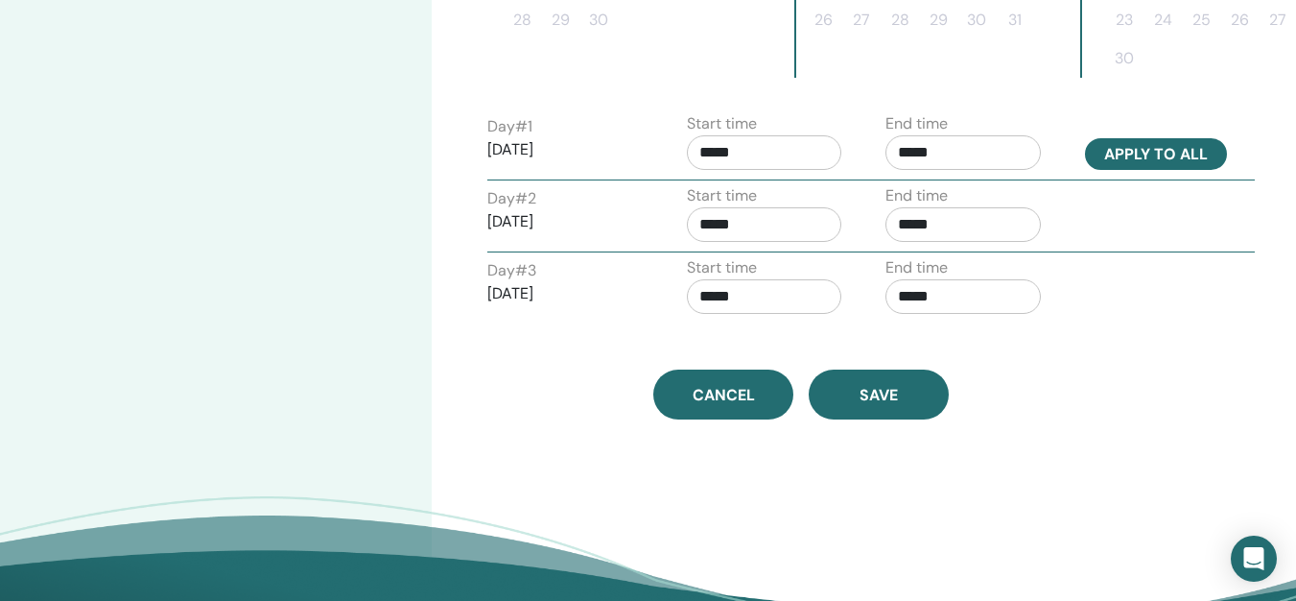
type input "*****"
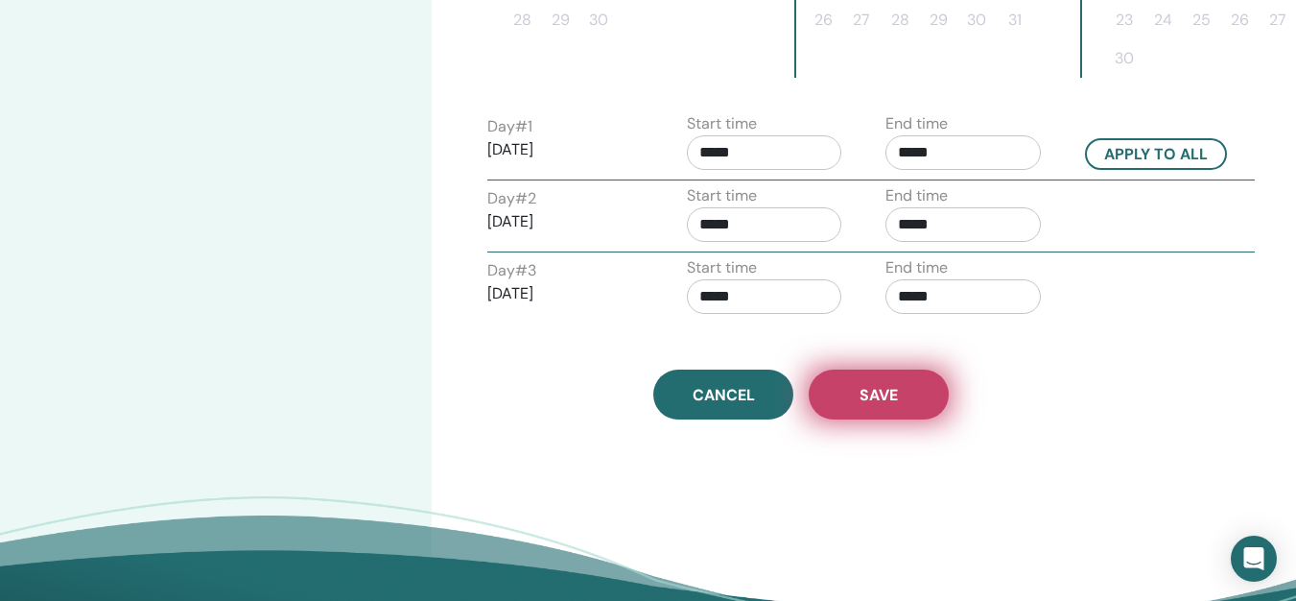
click at [910, 388] on button "Save" at bounding box center [879, 394] width 140 height 50
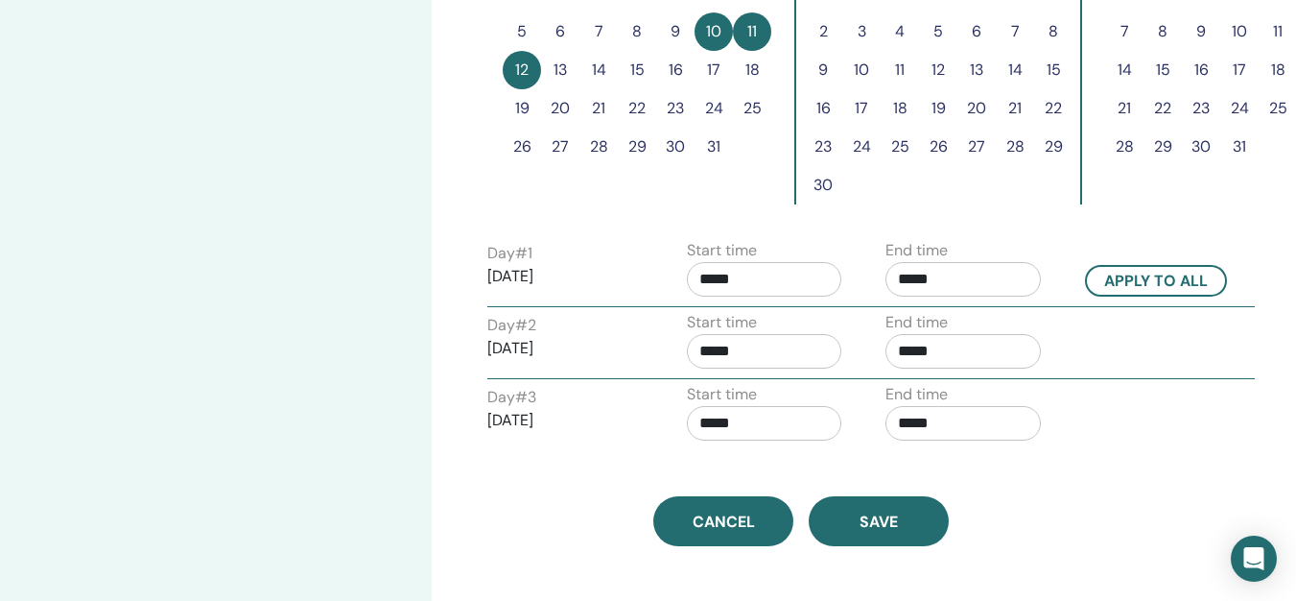
scroll to position [683, 0]
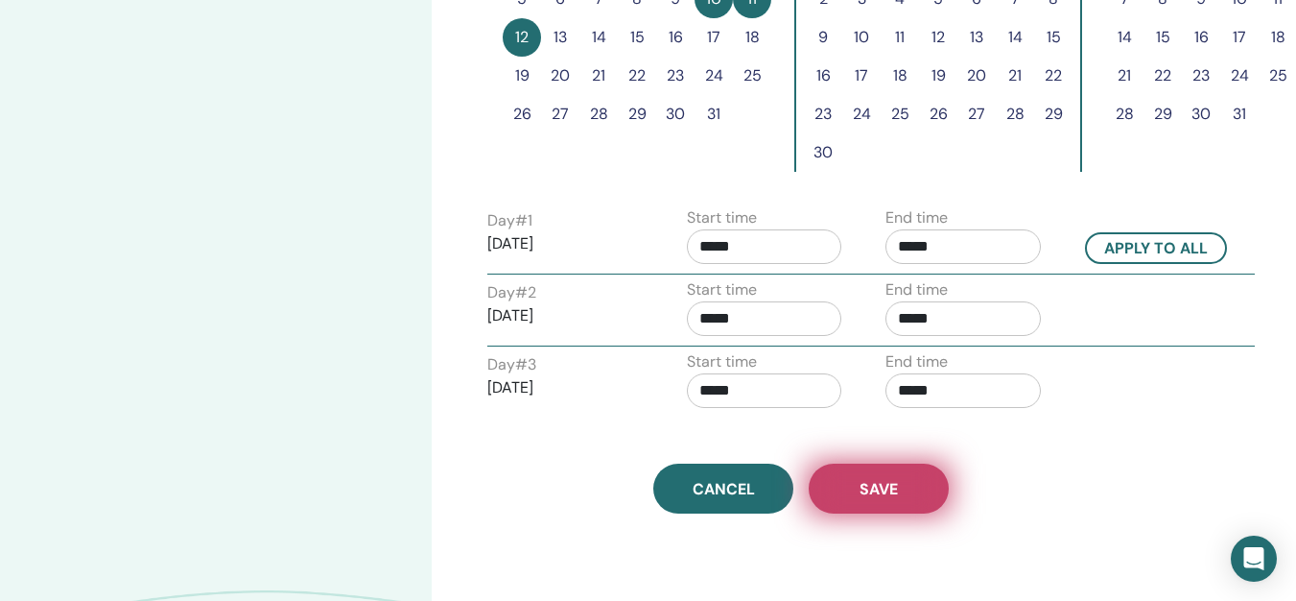
click at [893, 476] on button "Save" at bounding box center [879, 488] width 140 height 50
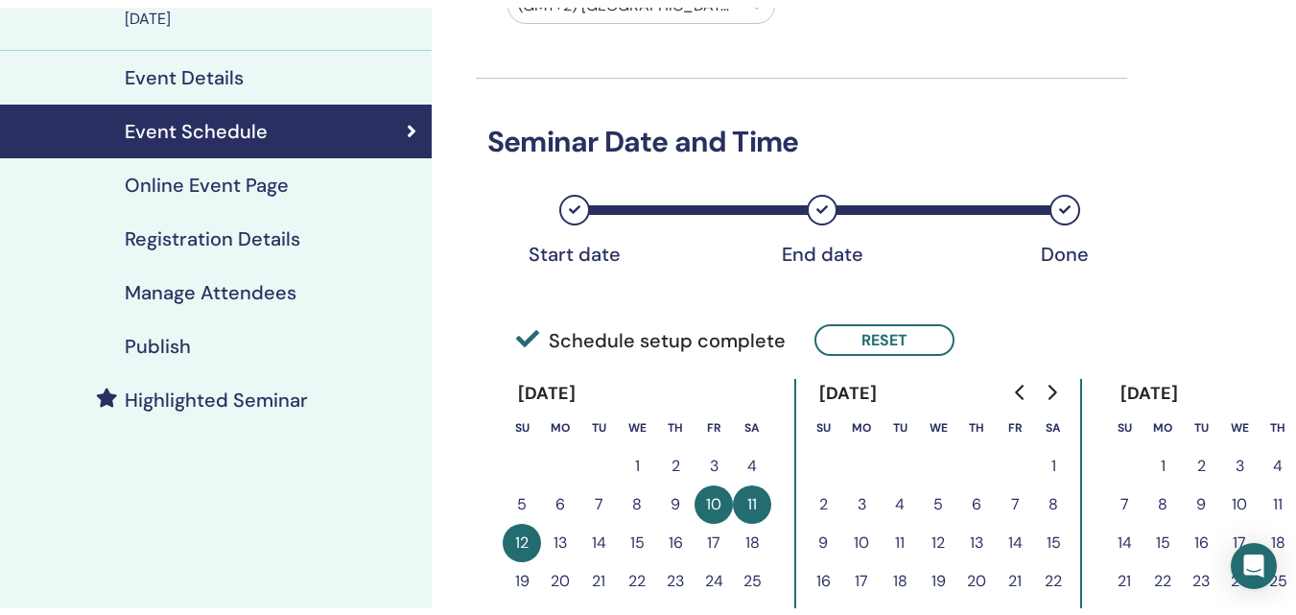
scroll to position [159, 0]
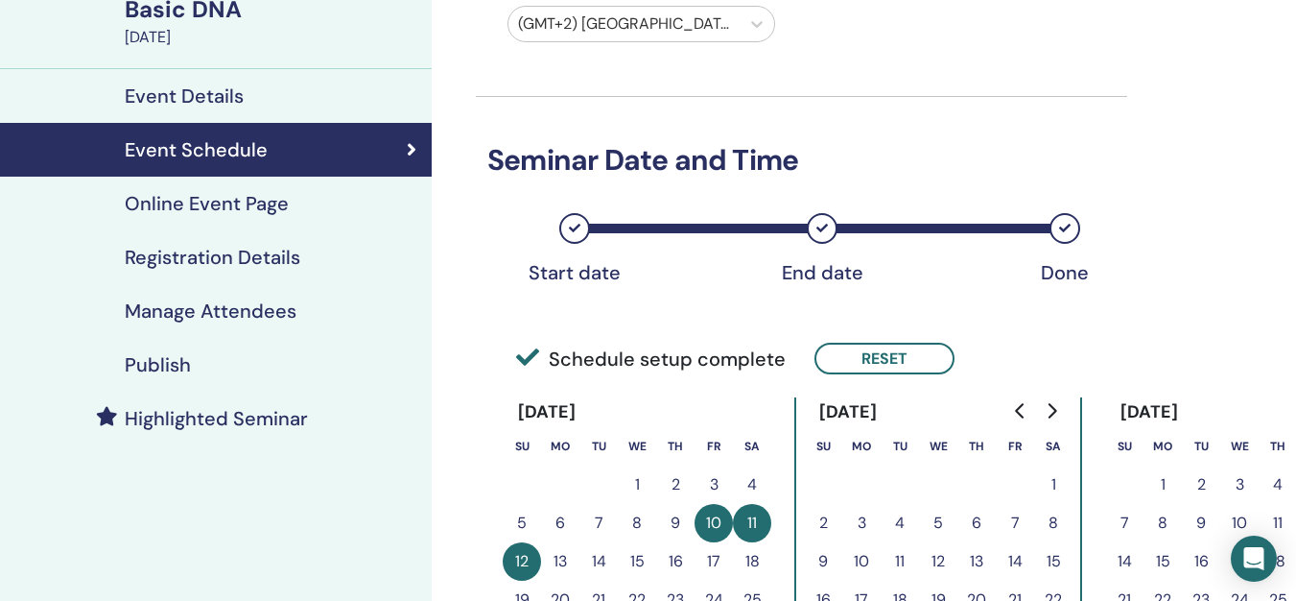
click at [268, 253] on h4 "Registration Details" at bounding box center [213, 257] width 176 height 23
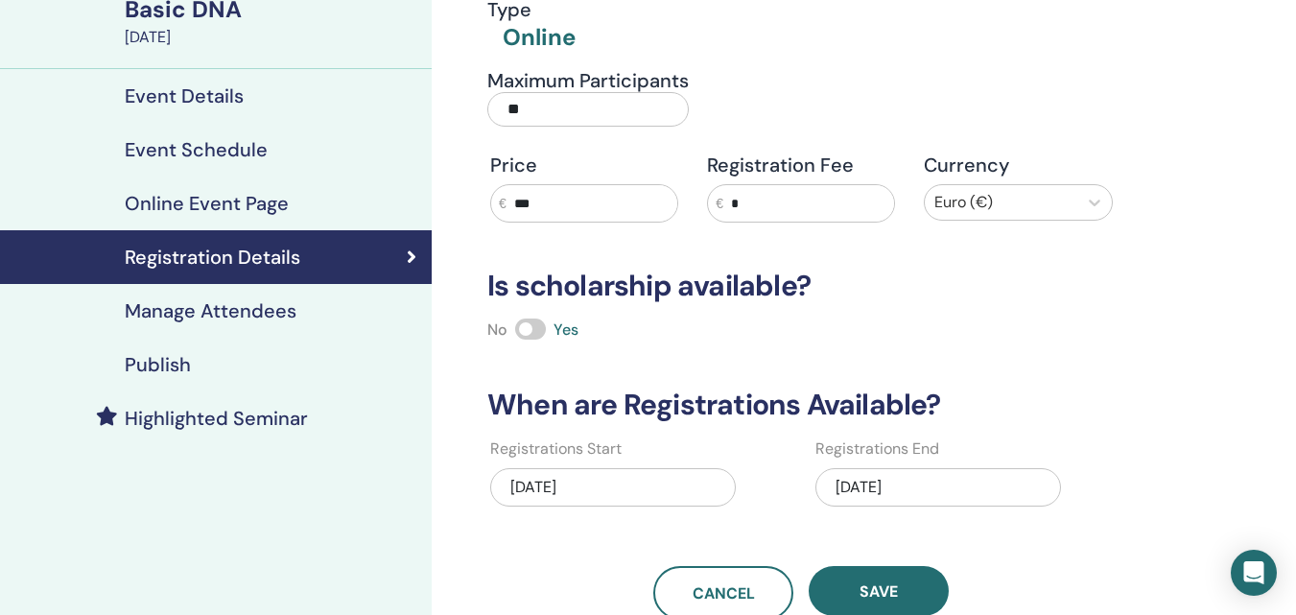
click at [249, 313] on h4 "Manage Attendees" at bounding box center [211, 310] width 172 height 23
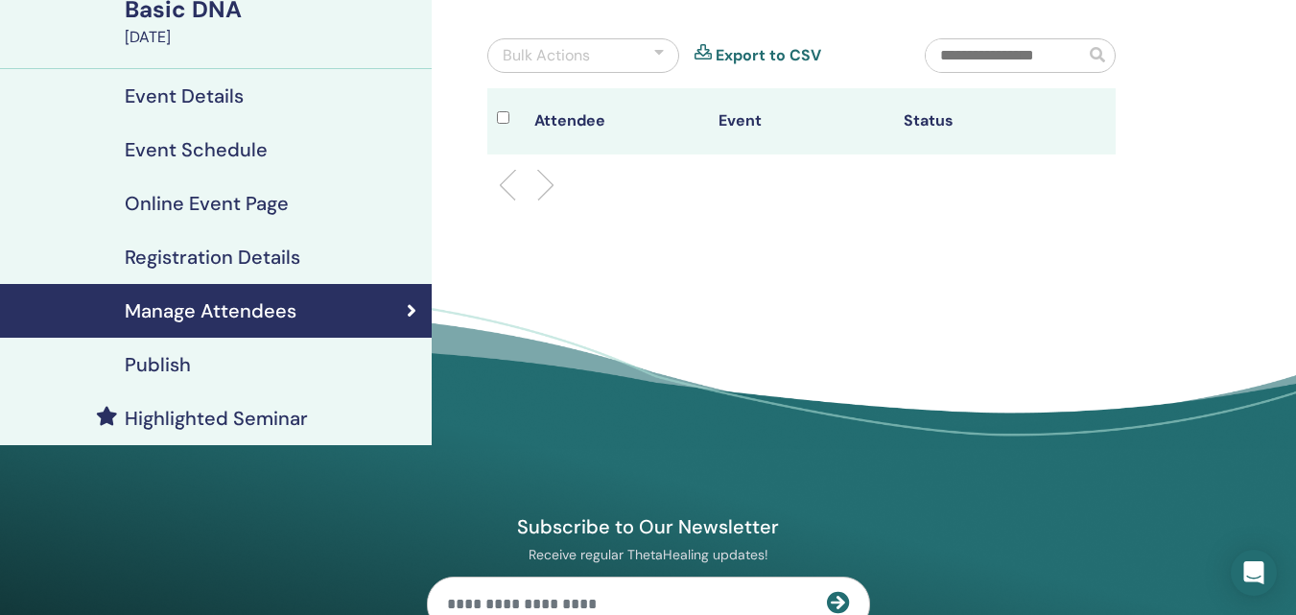
click at [224, 364] on div "Publish" at bounding box center [215, 364] width 401 height 23
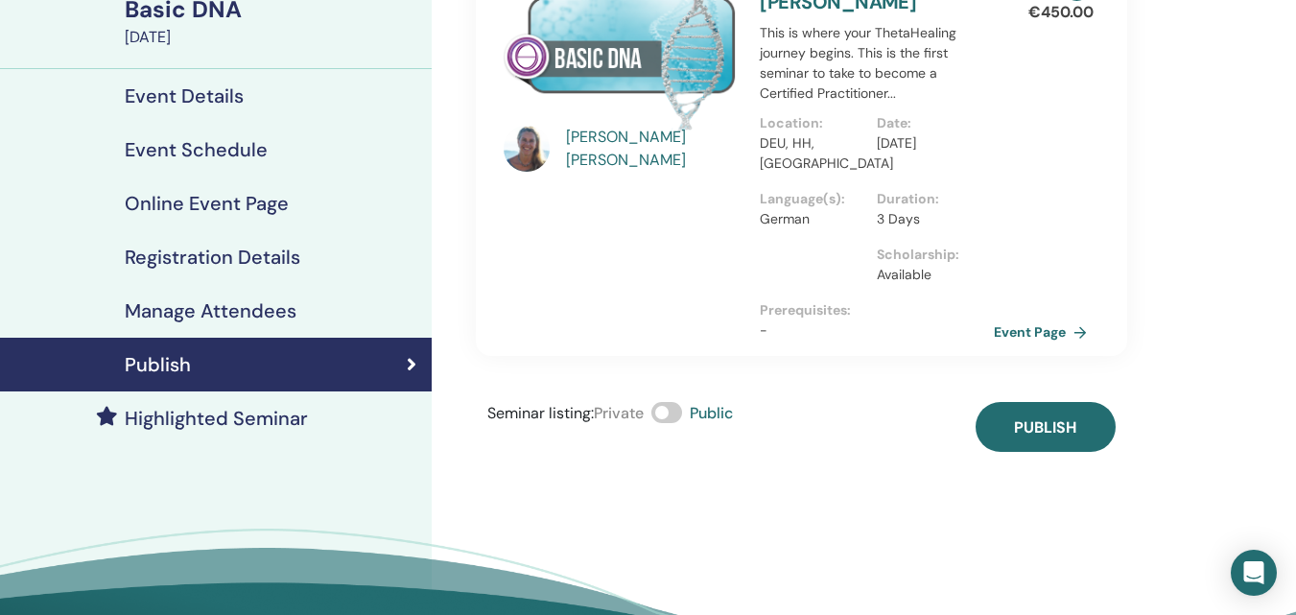
click at [192, 92] on h4 "Event Details" at bounding box center [184, 95] width 119 height 23
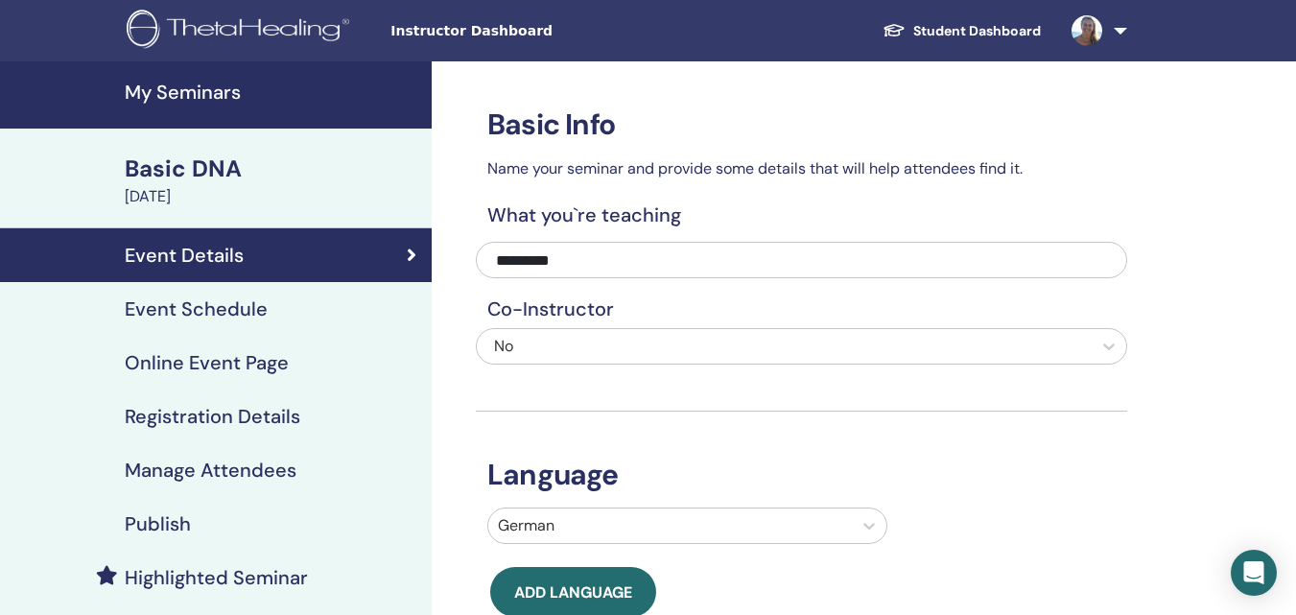
click at [200, 186] on div "October 10, 2025" at bounding box center [273, 196] width 296 height 23
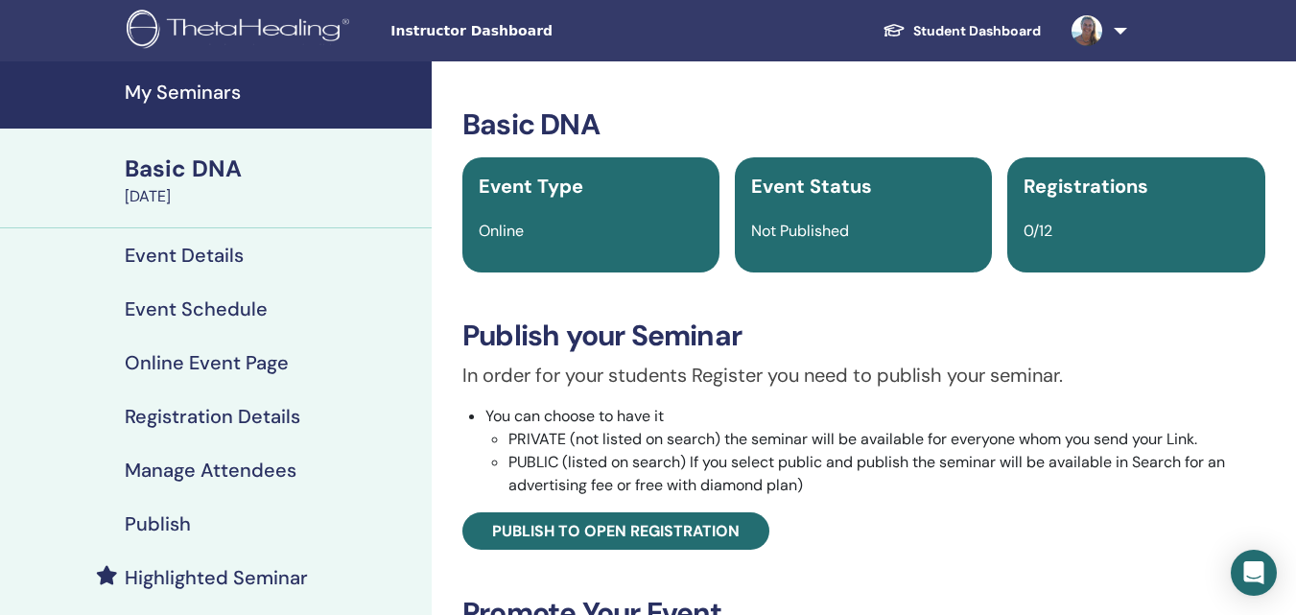
click at [196, 261] on h4 "Event Details" at bounding box center [184, 255] width 119 height 23
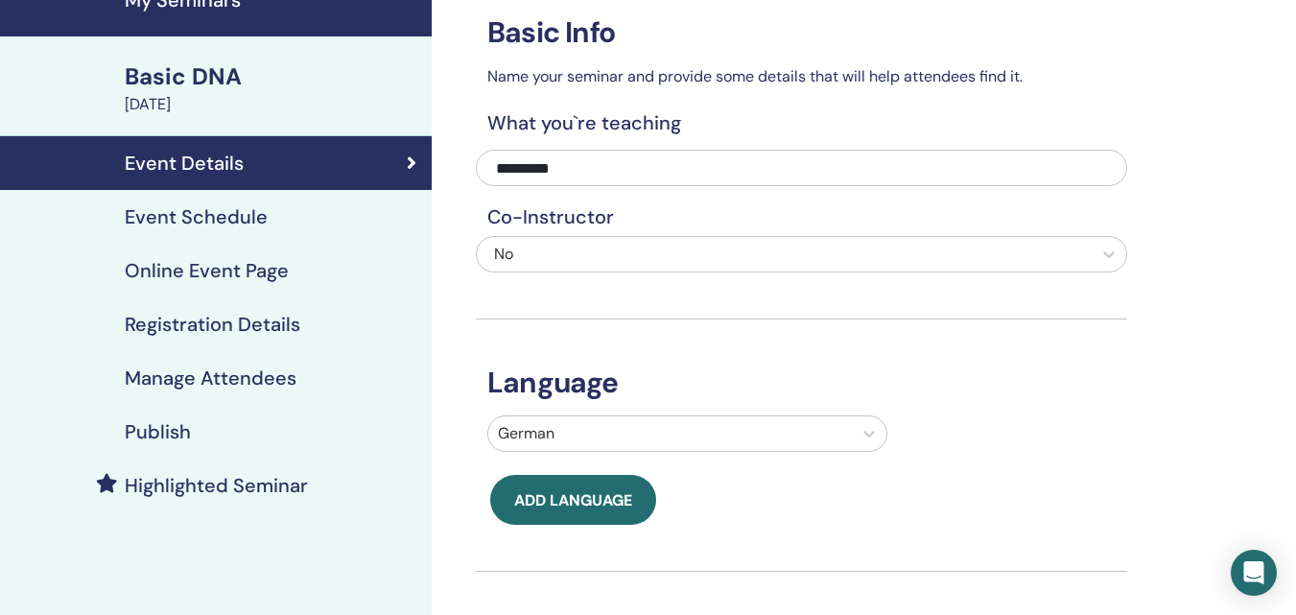
scroll to position [81, 0]
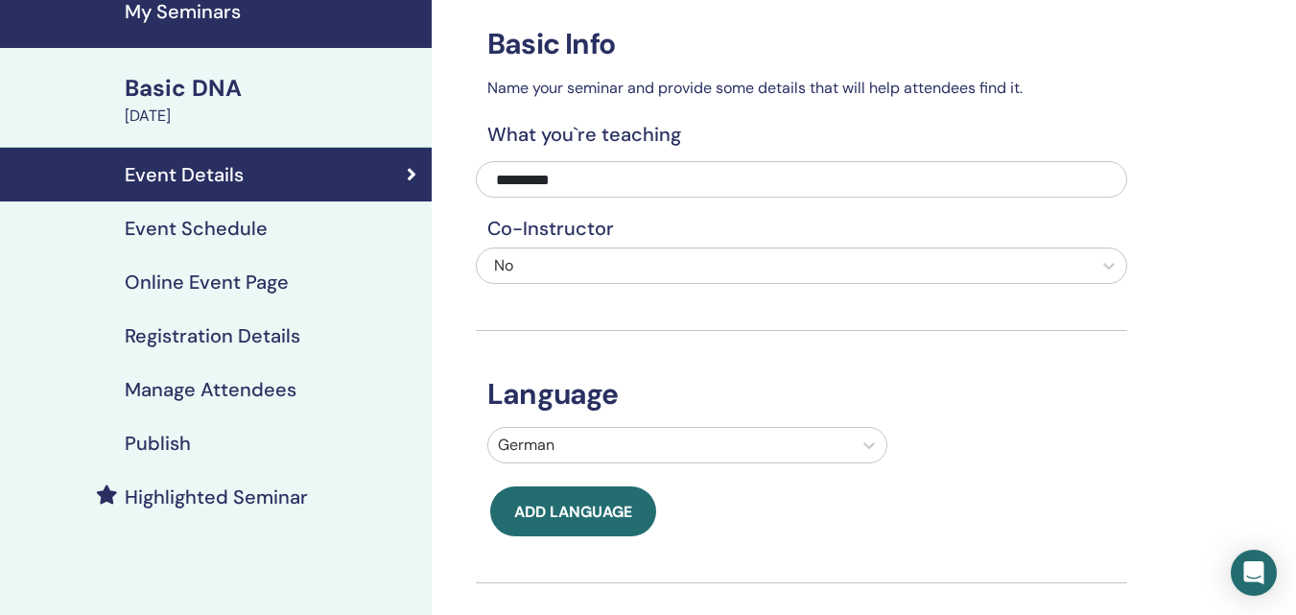
click at [203, 82] on div "Basic DNA" at bounding box center [273, 88] width 296 height 33
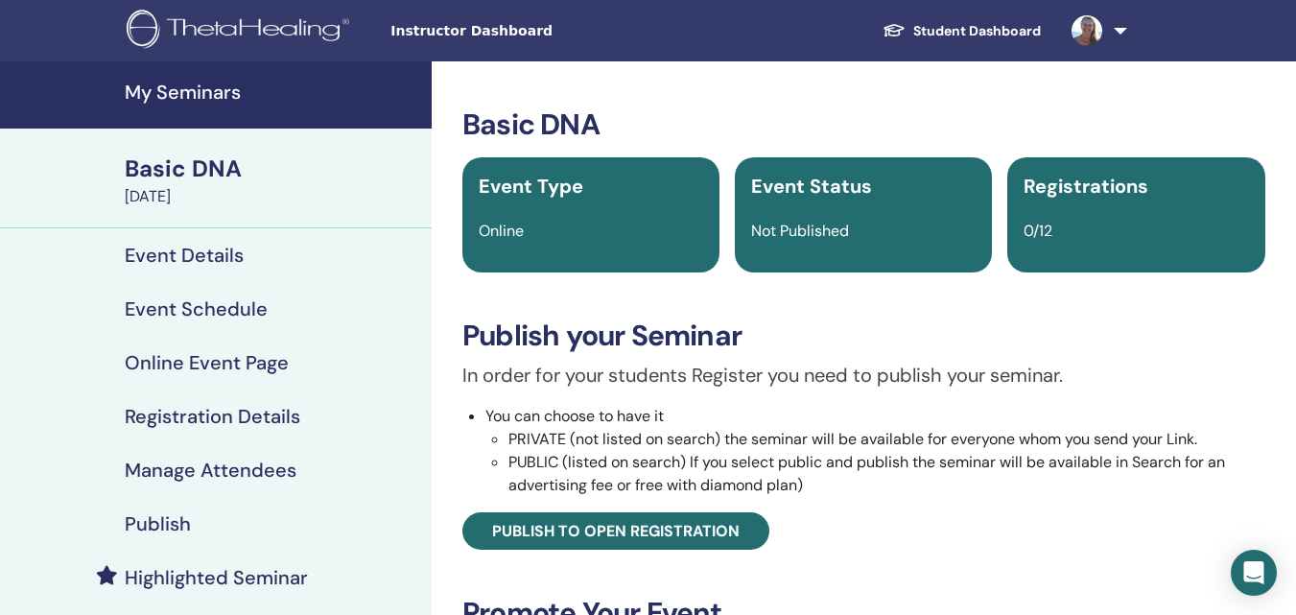
click at [181, 418] on h4 "Registration Details" at bounding box center [213, 416] width 176 height 23
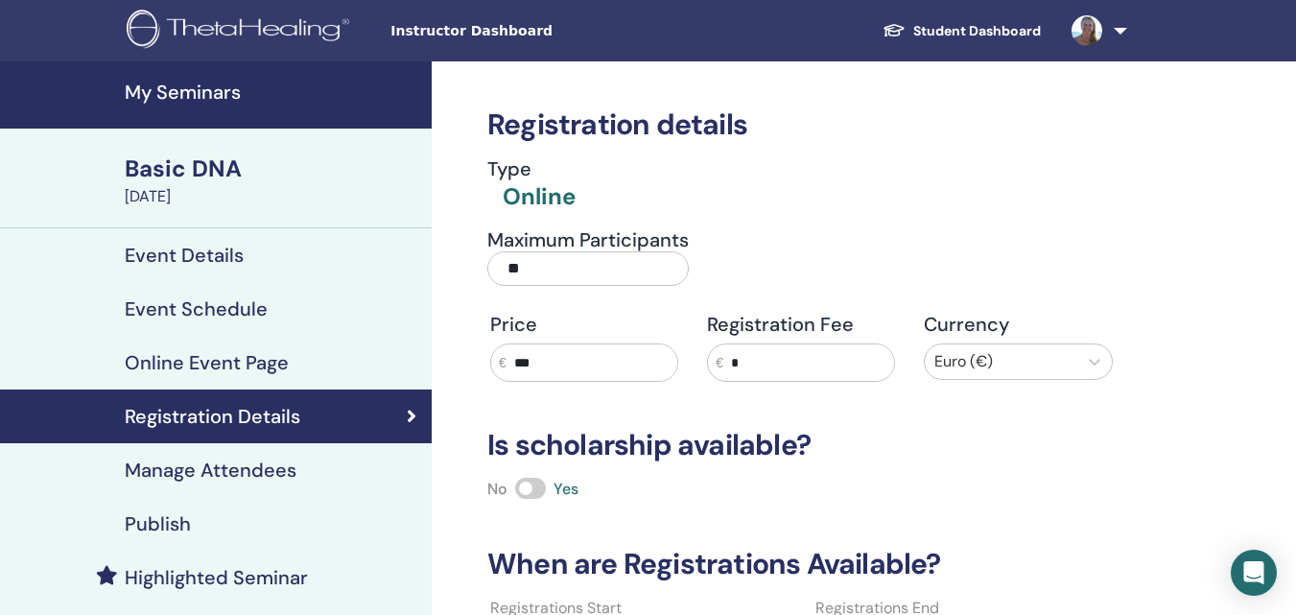
click at [618, 375] on input "***" at bounding box center [592, 362] width 171 height 36
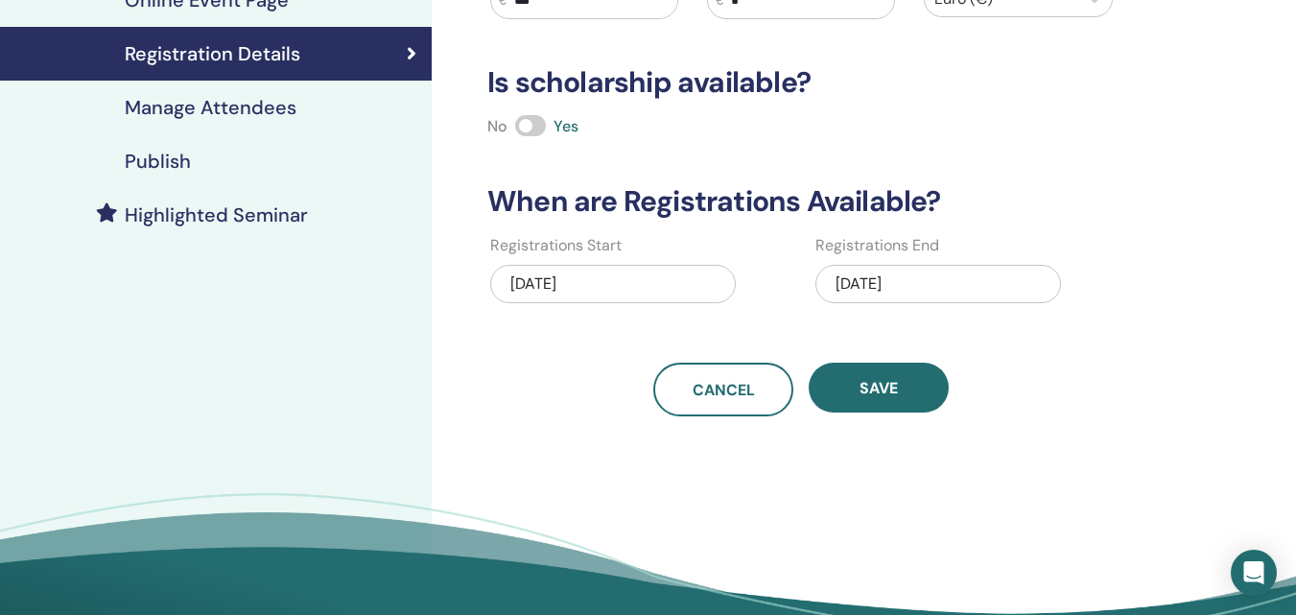
scroll to position [366, 0]
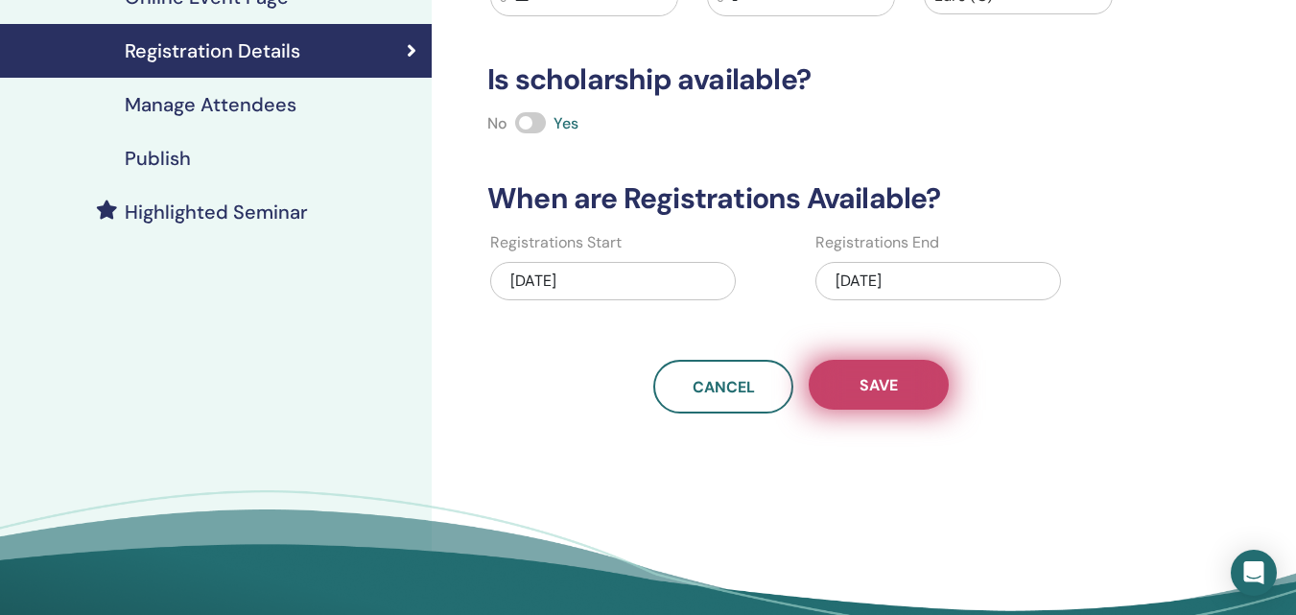
type input "***"
click at [899, 387] on button "Save" at bounding box center [879, 385] width 140 height 50
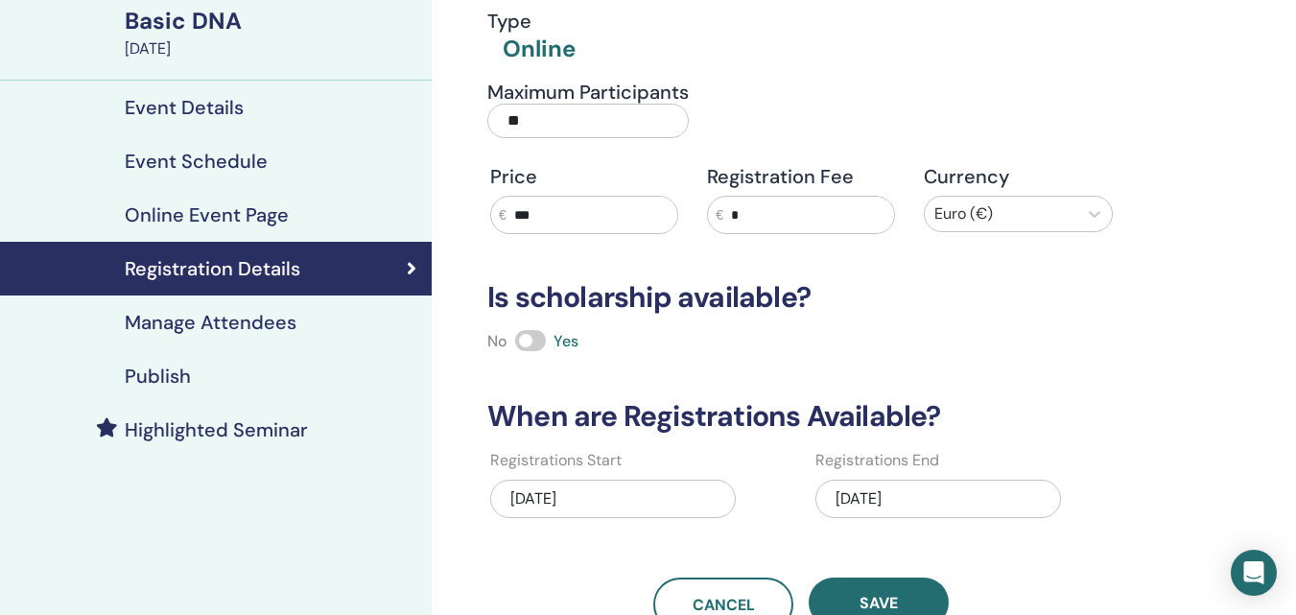
scroll to position [143, 0]
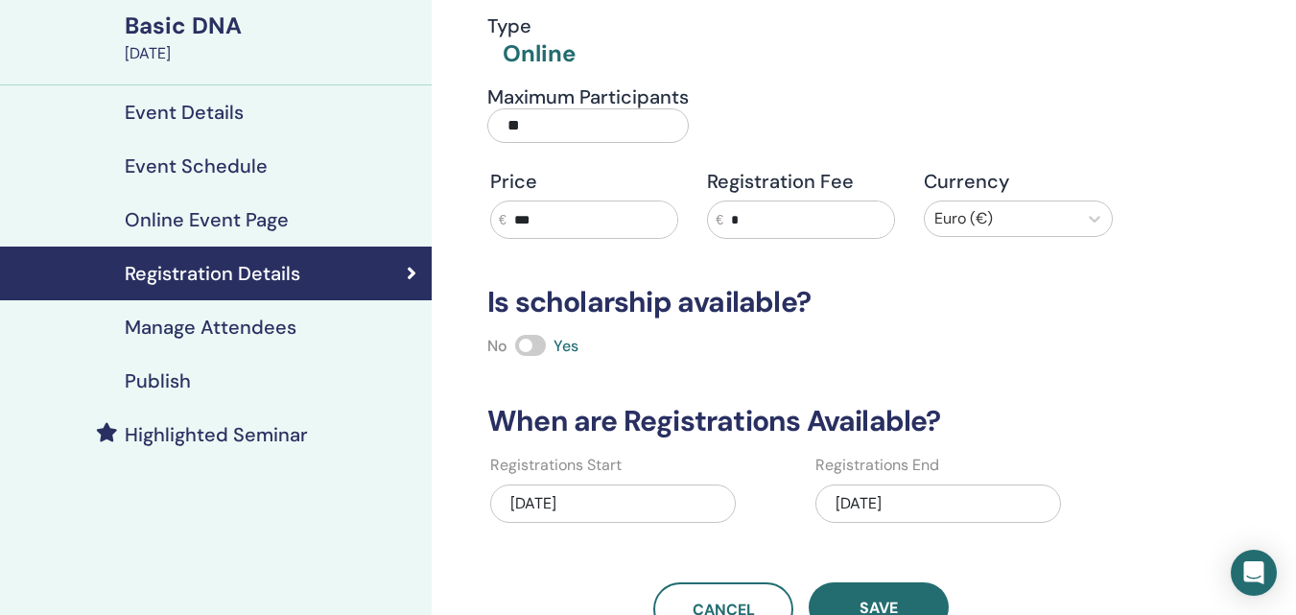
click at [172, 325] on h4 "Manage Attendees" at bounding box center [211, 327] width 172 height 23
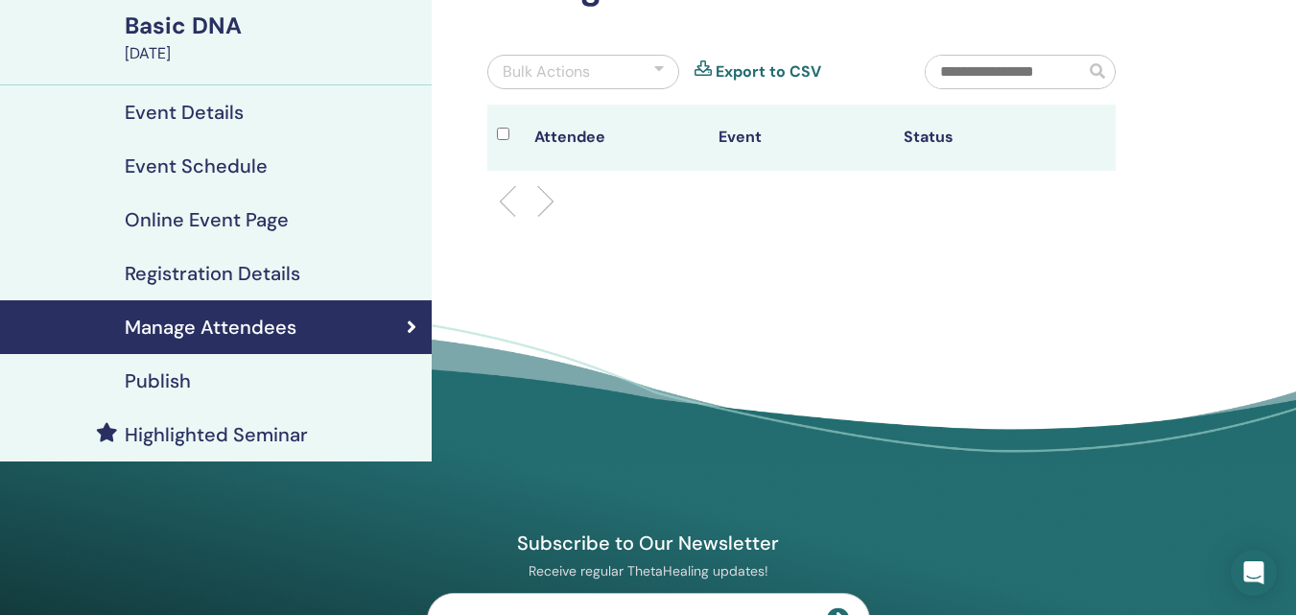
click at [182, 373] on h4 "Publish" at bounding box center [158, 380] width 66 height 23
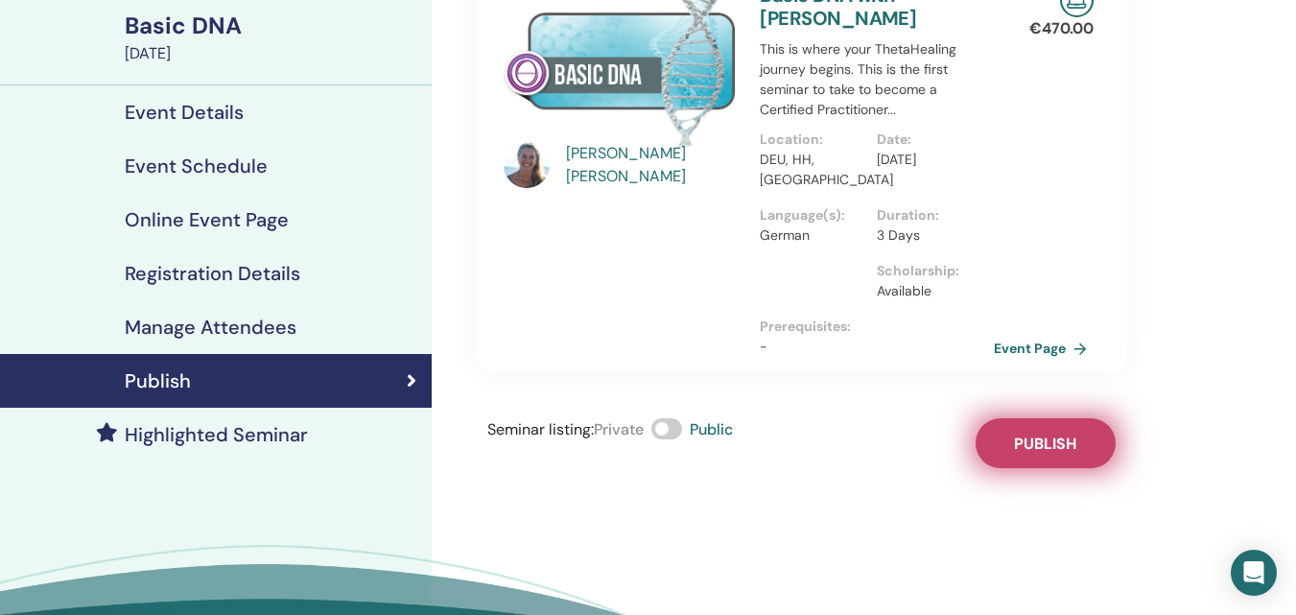
click at [1076, 443] on span "Publish" at bounding box center [1045, 444] width 62 height 20
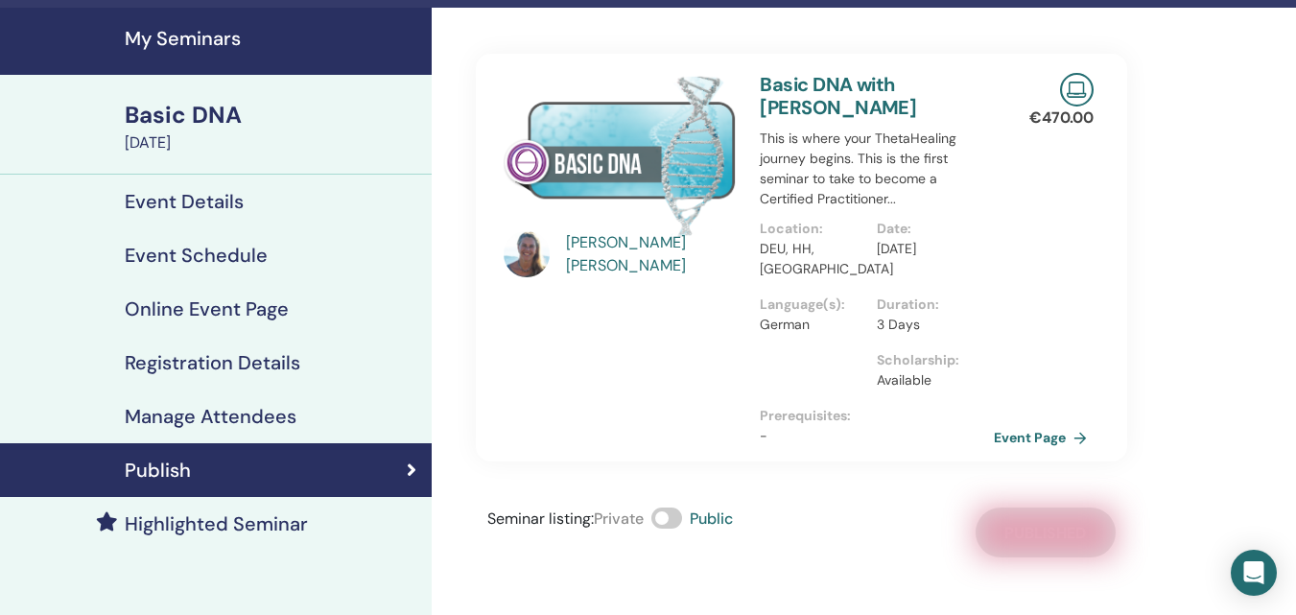
scroll to position [51, 0]
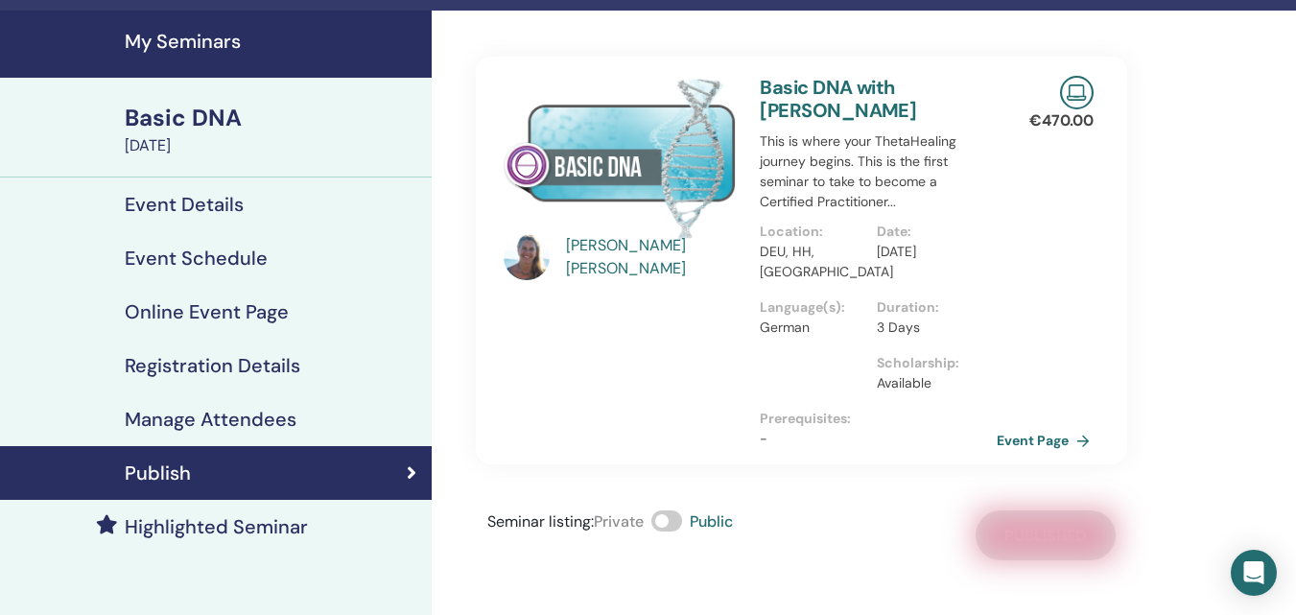
click at [1024, 452] on link "Event Page" at bounding box center [1047, 440] width 101 height 29
click at [1027, 434] on link "Event Page" at bounding box center [1047, 440] width 101 height 29
drag, startPoint x: 1219, startPoint y: 260, endPoint x: 1218, endPoint y: 248, distance: 11.6
click at [1219, 259] on div "Anne Zipse Basic DNA with Anne Zipse This is where your ThetaHealing journey be…" at bounding box center [864, 420] width 864 height 818
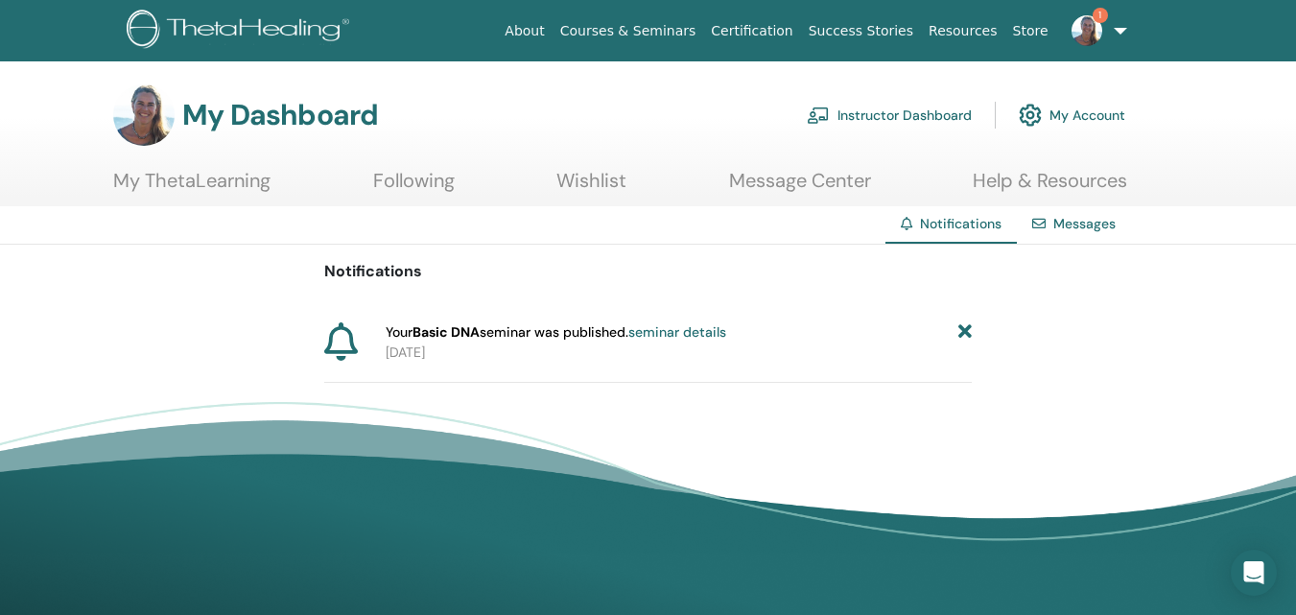
click at [706, 336] on link "seminar details" at bounding box center [677, 331] width 98 height 17
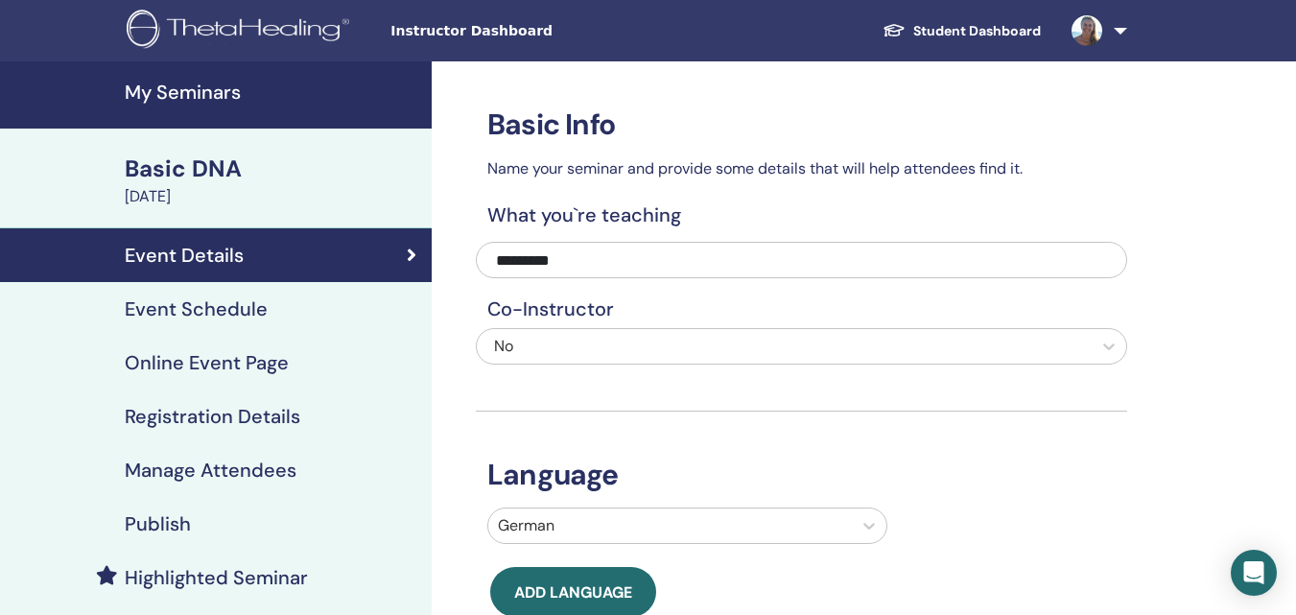
click at [199, 180] on div "Basic DNA" at bounding box center [273, 169] width 296 height 33
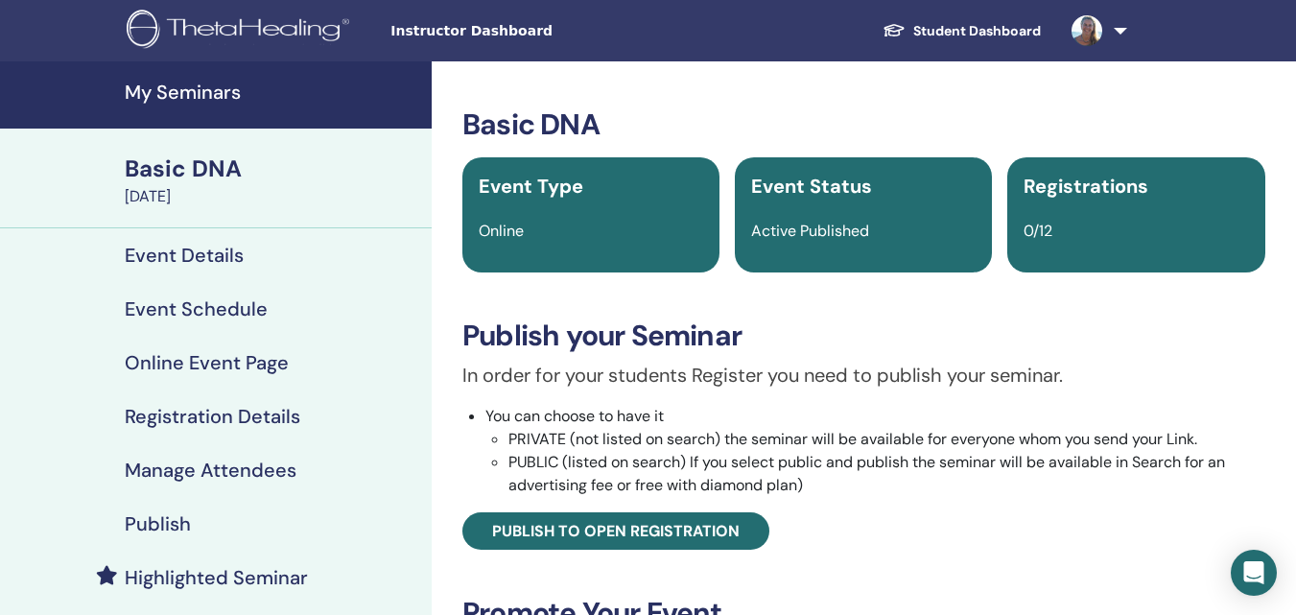
click at [173, 90] on h4 "My Seminars" at bounding box center [273, 92] width 296 height 23
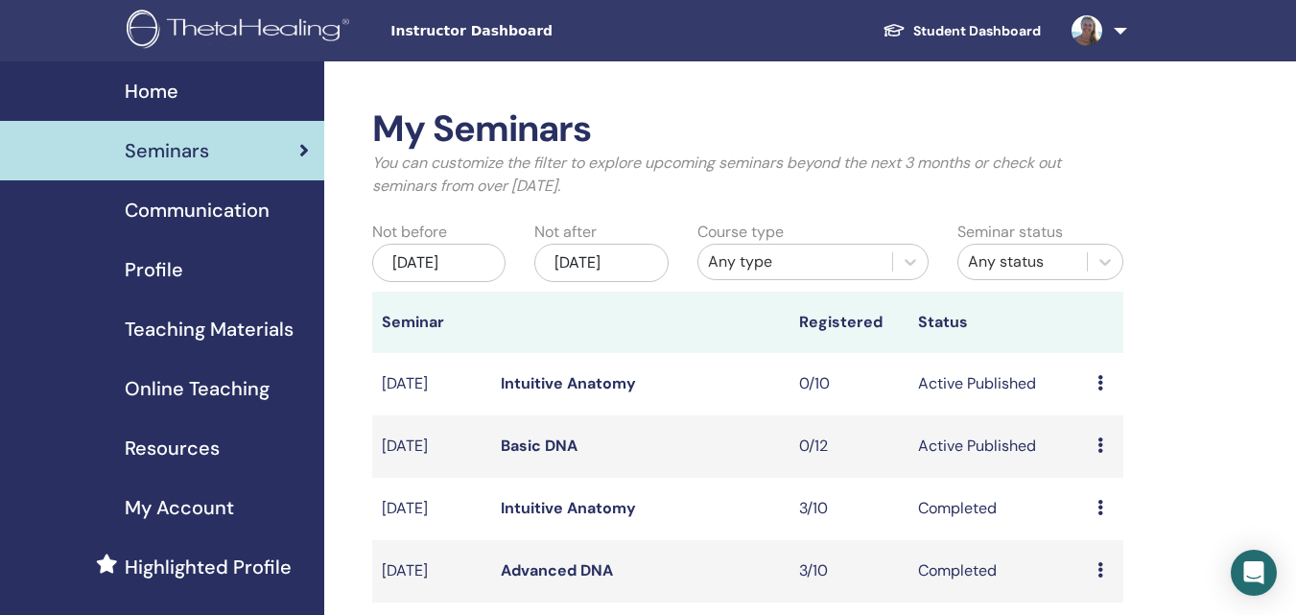
click at [1102, 440] on icon at bounding box center [1101, 444] width 6 height 15
click at [519, 448] on link "Basic DNA" at bounding box center [539, 446] width 77 height 20
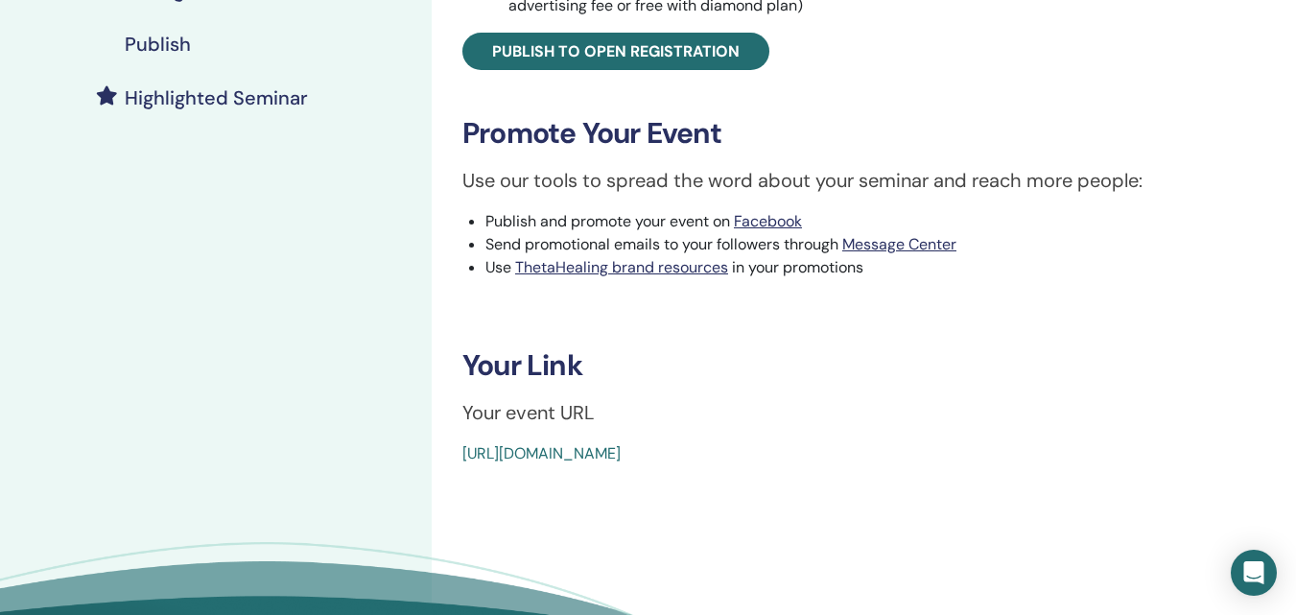
scroll to position [483, 0]
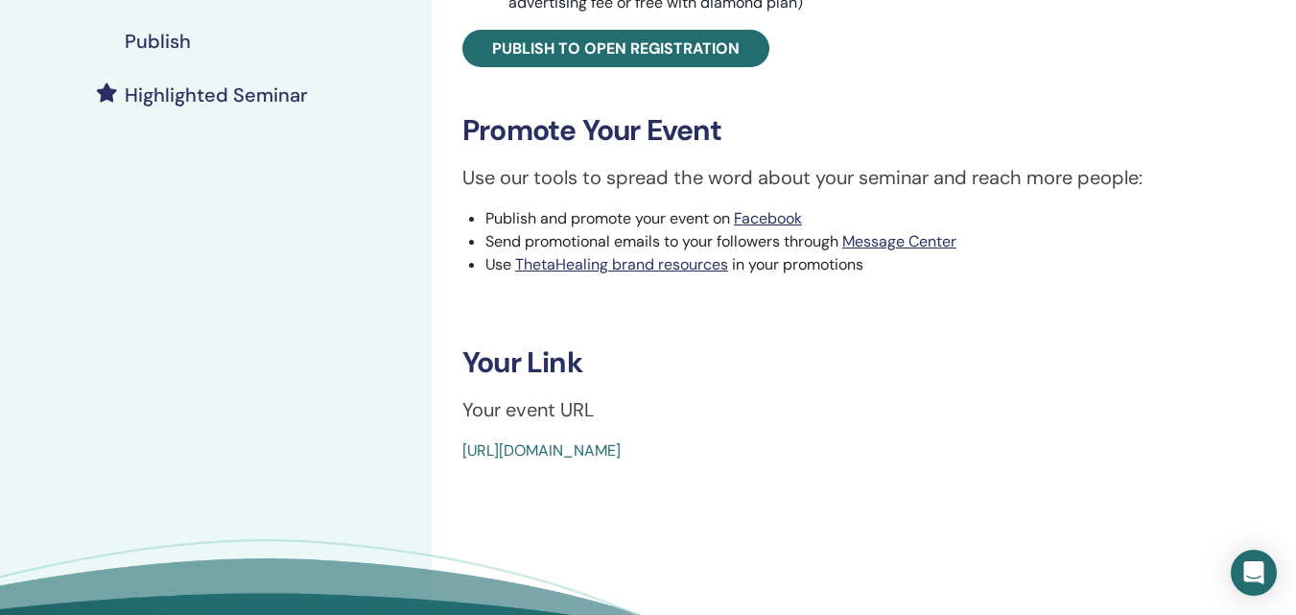
drag, startPoint x: 917, startPoint y: 451, endPoint x: 521, endPoint y: 442, distance: 396.3
drag, startPoint x: 521, startPoint y: 442, endPoint x: 905, endPoint y: 464, distance: 384.4
click at [905, 464] on div "Basic DNA Event Type Online Event Status Active Published Registrations 0/12 Pu…" at bounding box center [864, 155] width 864 height 1152
drag, startPoint x: 820, startPoint y: 452, endPoint x: 649, endPoint y: 459, distance: 171.9
click at [655, 459] on div "Basic DNA Event Type Online Event Status Active Published Registrations 0/12 Pu…" at bounding box center [864, 155] width 864 height 1152
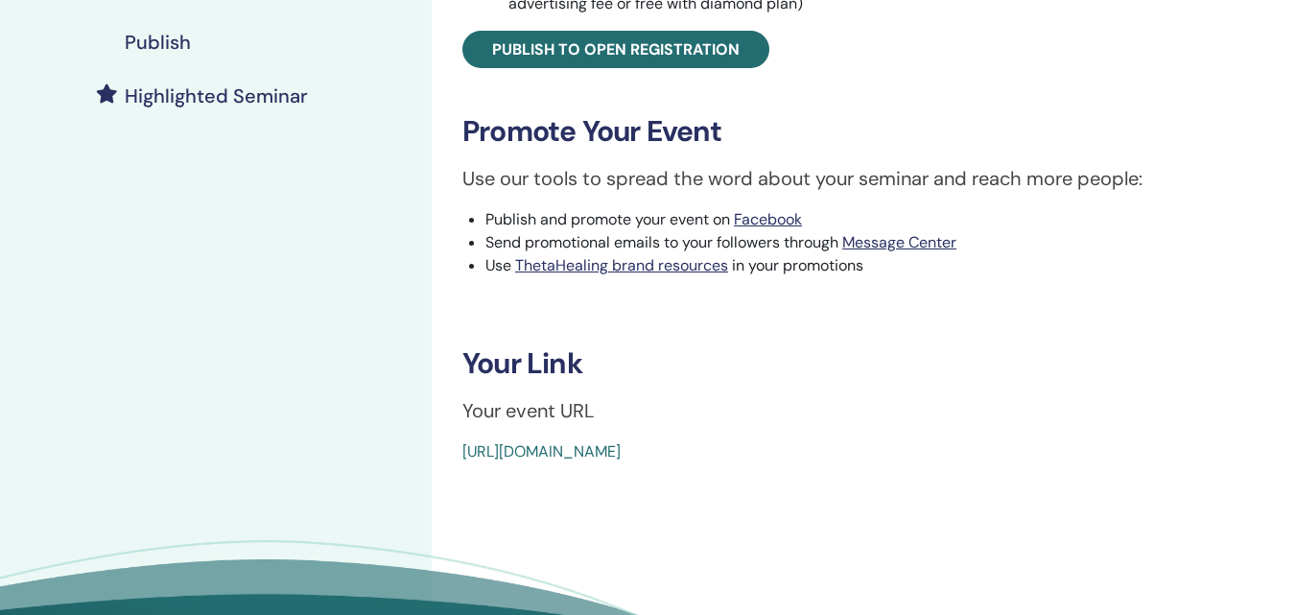
scroll to position [483, 0]
